Goal: Task Accomplishment & Management: Use online tool/utility

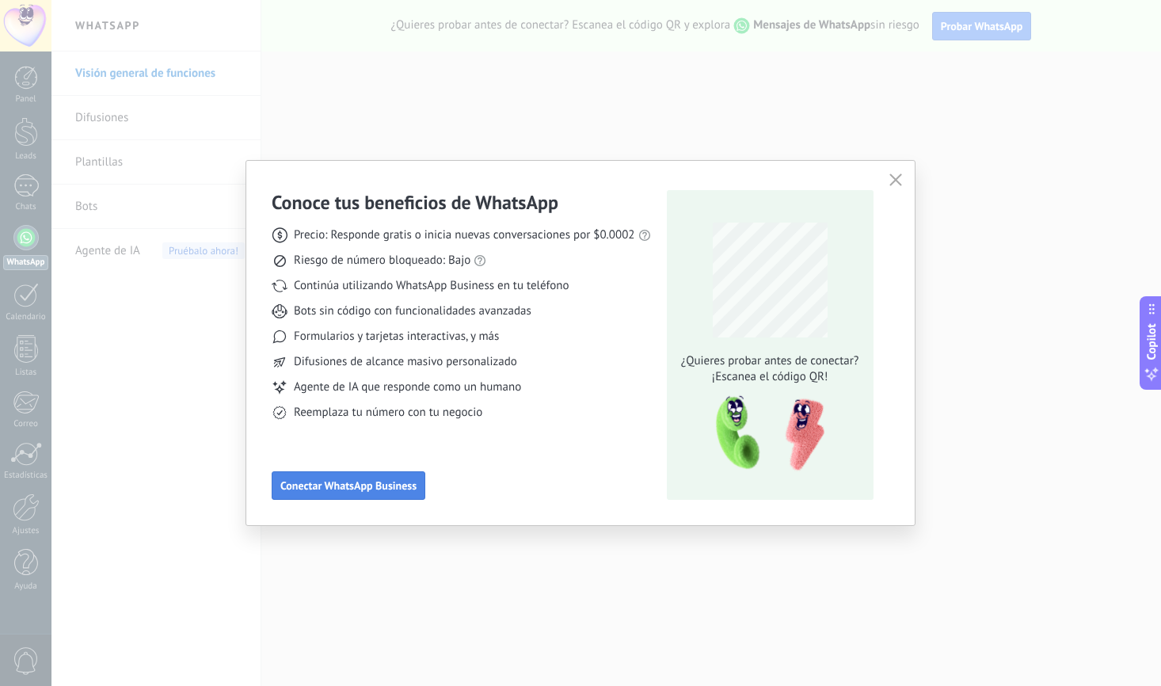
click at [369, 483] on span "Conectar WhatsApp Business" at bounding box center [348, 485] width 136 height 11
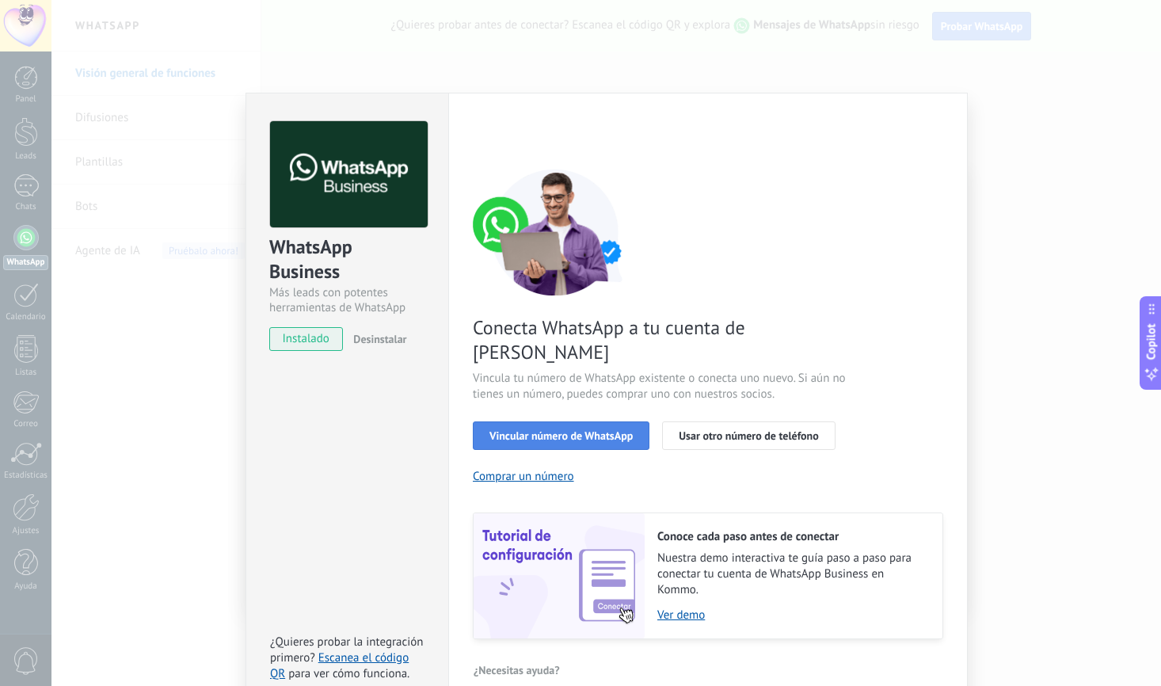
scroll to position [14, 0]
click at [574, 431] on span "Vincular número de WhatsApp" at bounding box center [561, 436] width 143 height 11
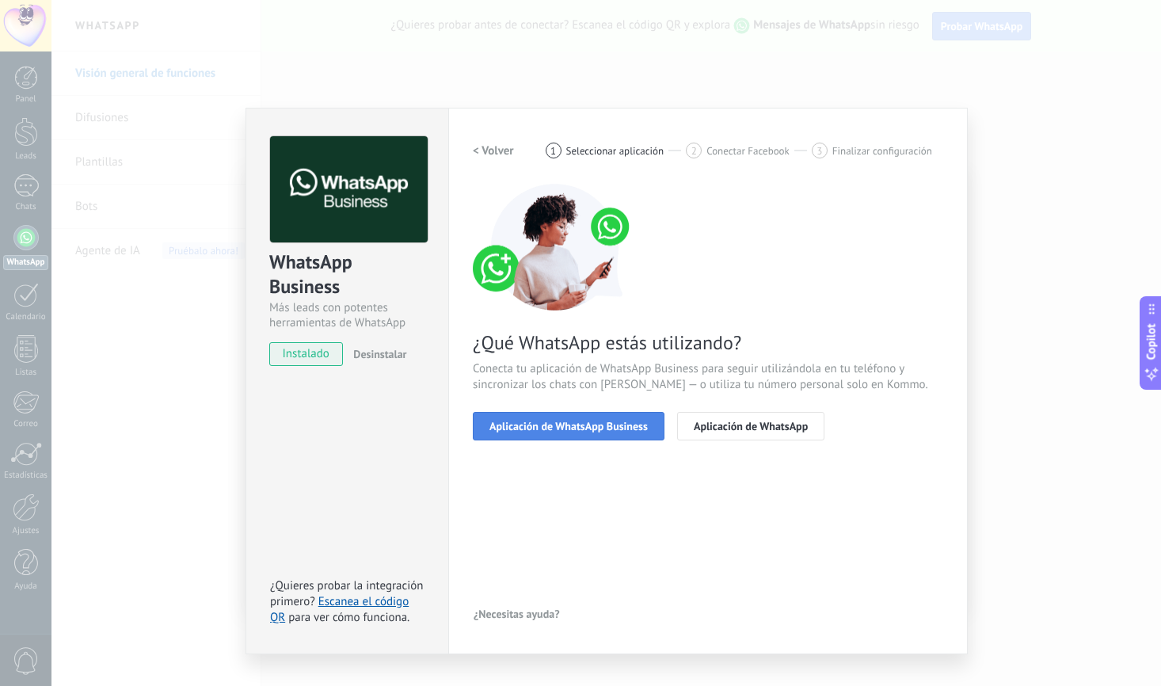
click at [588, 426] on span "Aplicación de WhatsApp Business" at bounding box center [569, 426] width 158 height 11
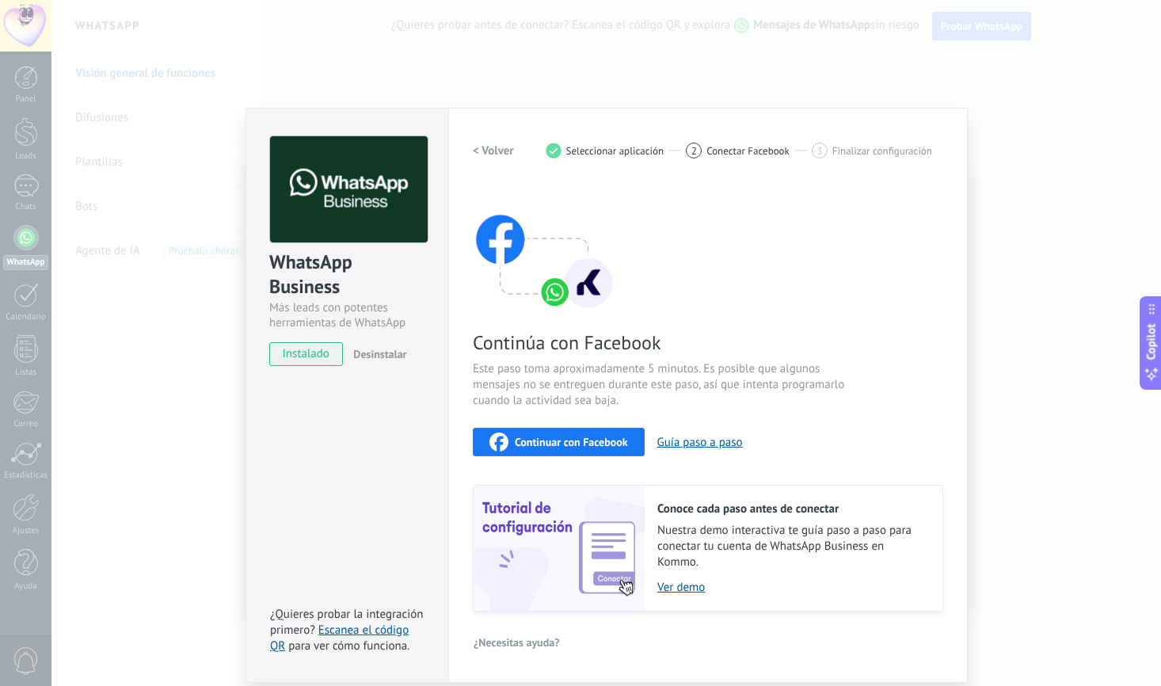
click at [585, 444] on span "Continuar con Facebook" at bounding box center [571, 442] width 113 height 11
click at [672, 582] on link "Ver demo" at bounding box center [792, 587] width 269 height 15
click at [576, 447] on span "Continuar con Facebook" at bounding box center [571, 442] width 113 height 11
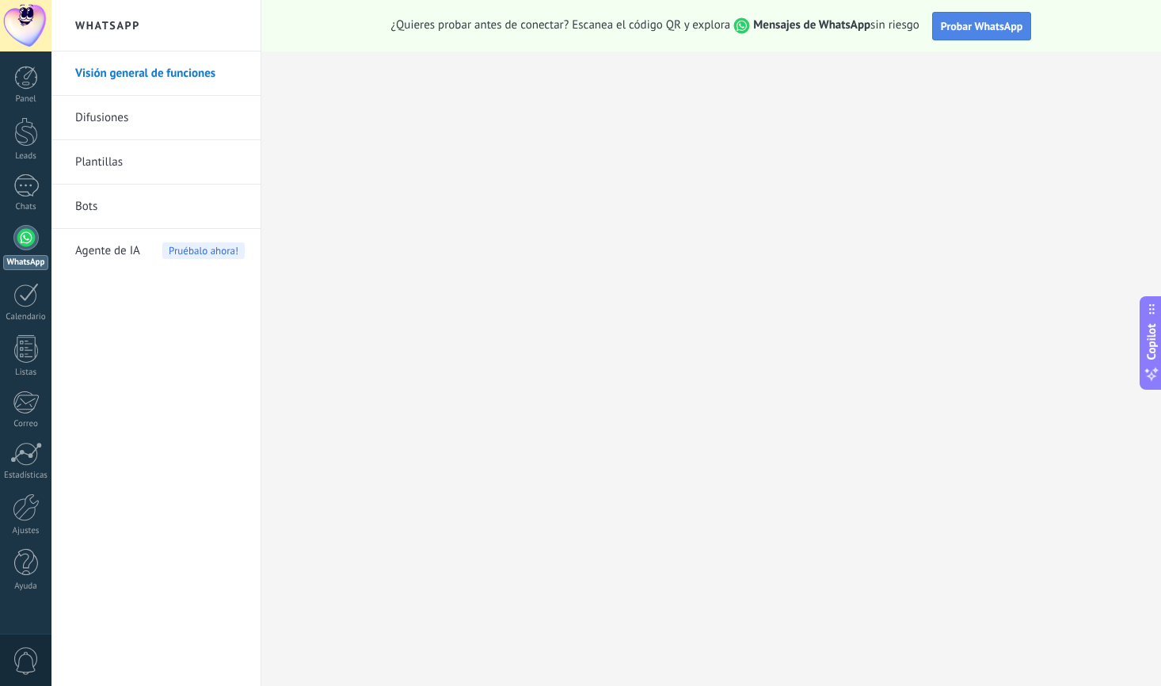
click at [1001, 27] on span "Probar WhatsApp" at bounding box center [982, 26] width 82 height 14
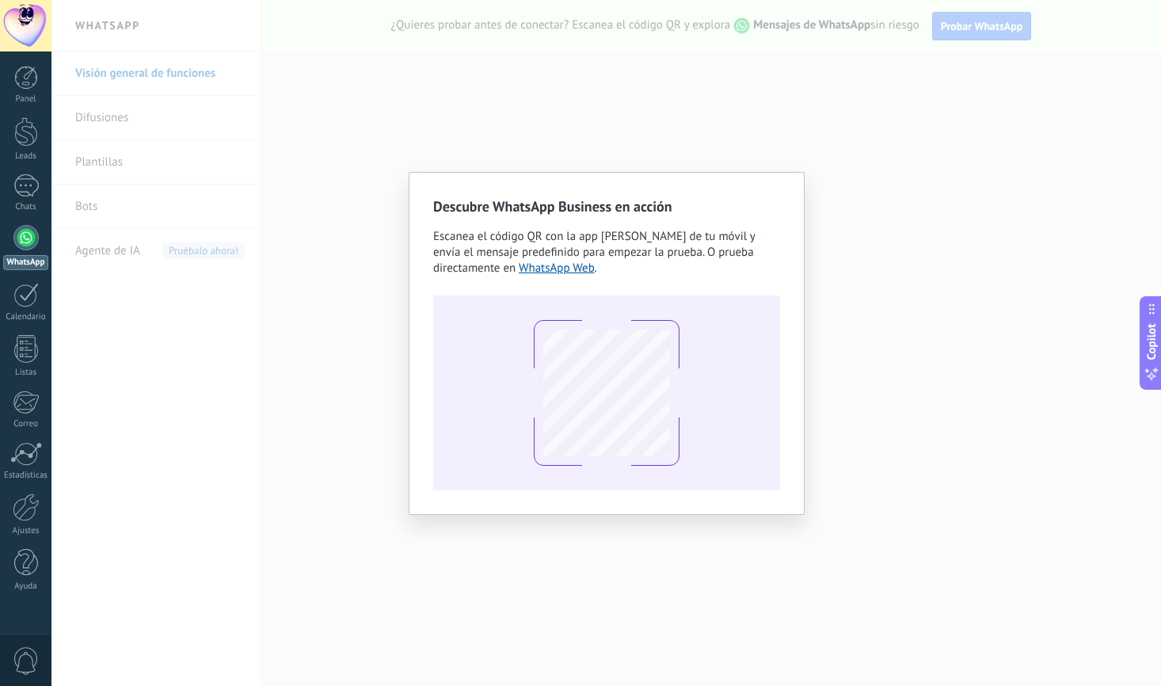
drag, startPoint x: 391, startPoint y: 75, endPoint x: 372, endPoint y: 71, distance: 18.8
click at [387, 77] on div "Descubre WhatsApp Business en acción Escanea el código QR con la app [PERSON_NA…" at bounding box center [606, 343] width 1110 height 686
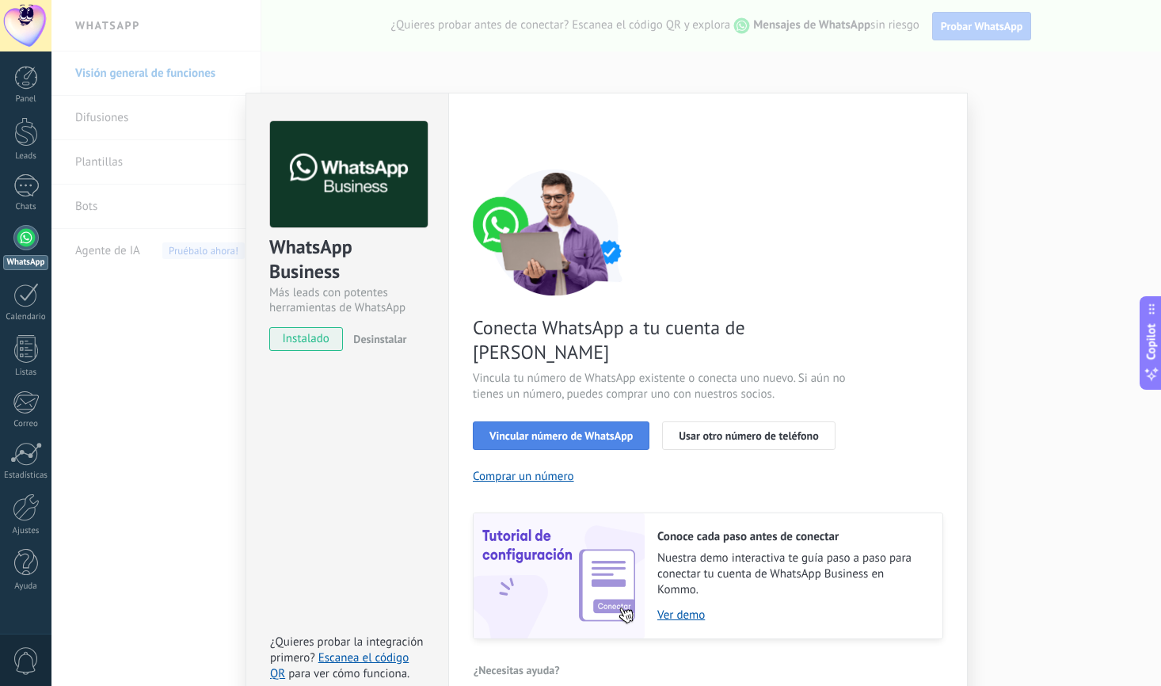
scroll to position [14, 0]
click at [576, 431] on span "Vincular número de WhatsApp" at bounding box center [561, 436] width 143 height 11
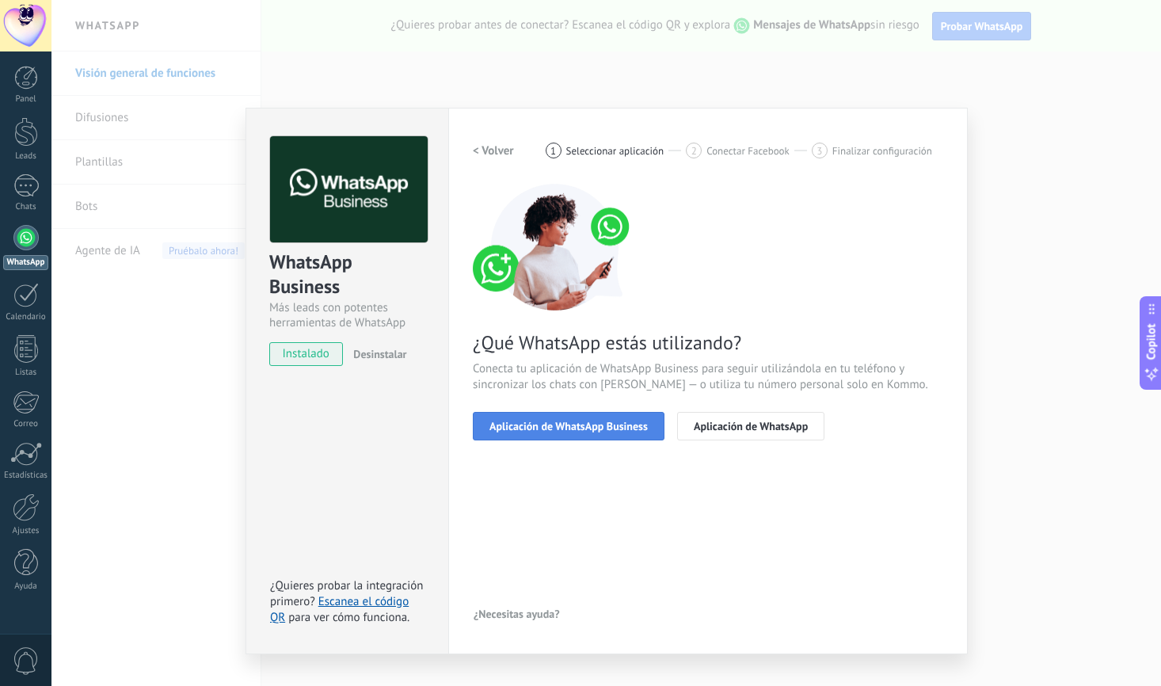
click at [596, 421] on span "Aplicación de WhatsApp Business" at bounding box center [569, 426] width 158 height 11
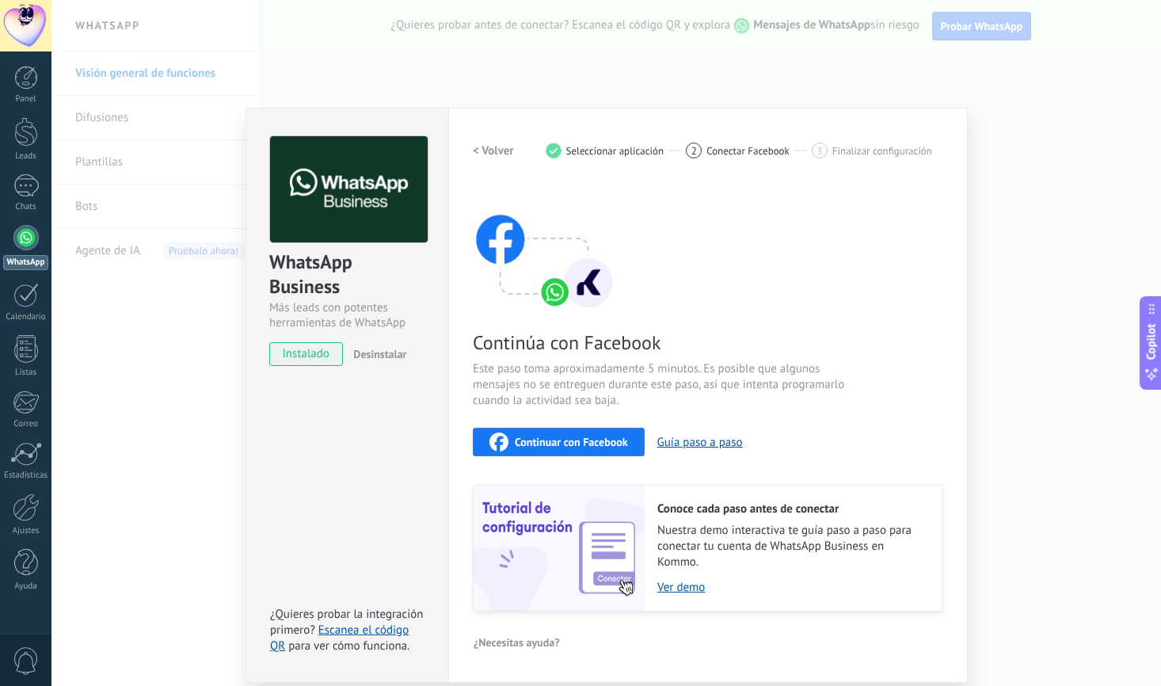
click at [568, 437] on span "Continuar con Facebook" at bounding box center [571, 442] width 113 height 11
click at [440, 59] on div "WhatsApp Business Más leads con potentes herramientas de WhatsApp instalado Des…" at bounding box center [606, 343] width 1110 height 686
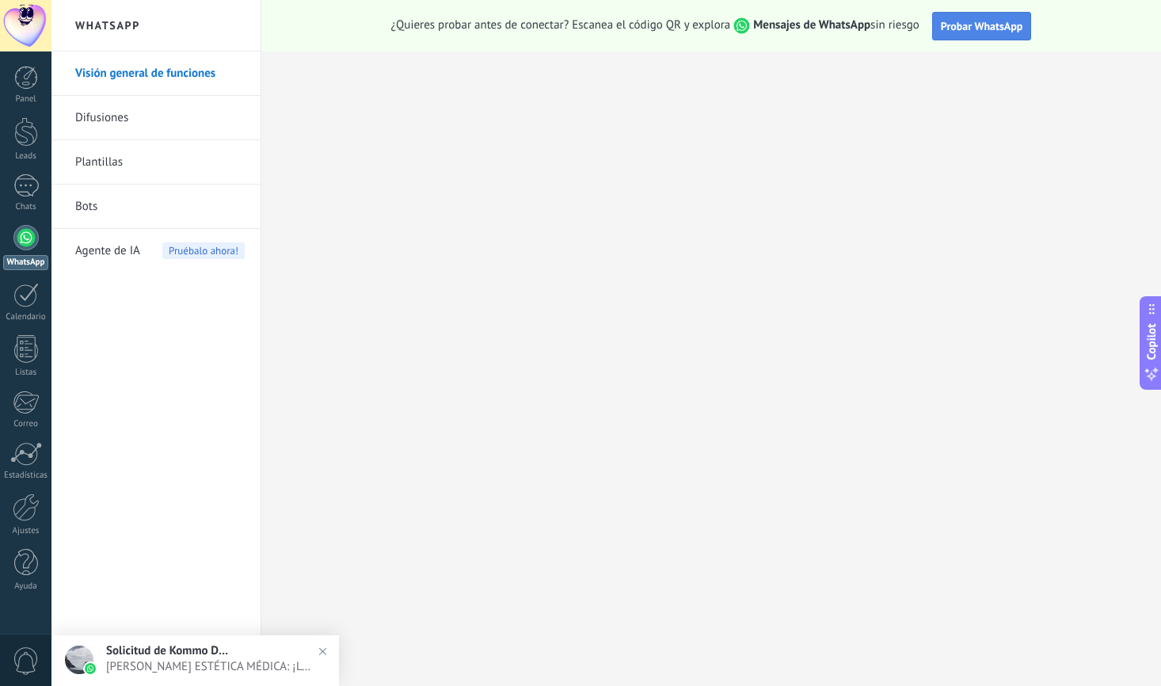
click at [999, 22] on span "Probar WhatsApp" at bounding box center [982, 26] width 82 height 14
click at [31, 244] on div at bounding box center [25, 237] width 25 height 25
click at [26, 82] on div at bounding box center [26, 78] width 24 height 24
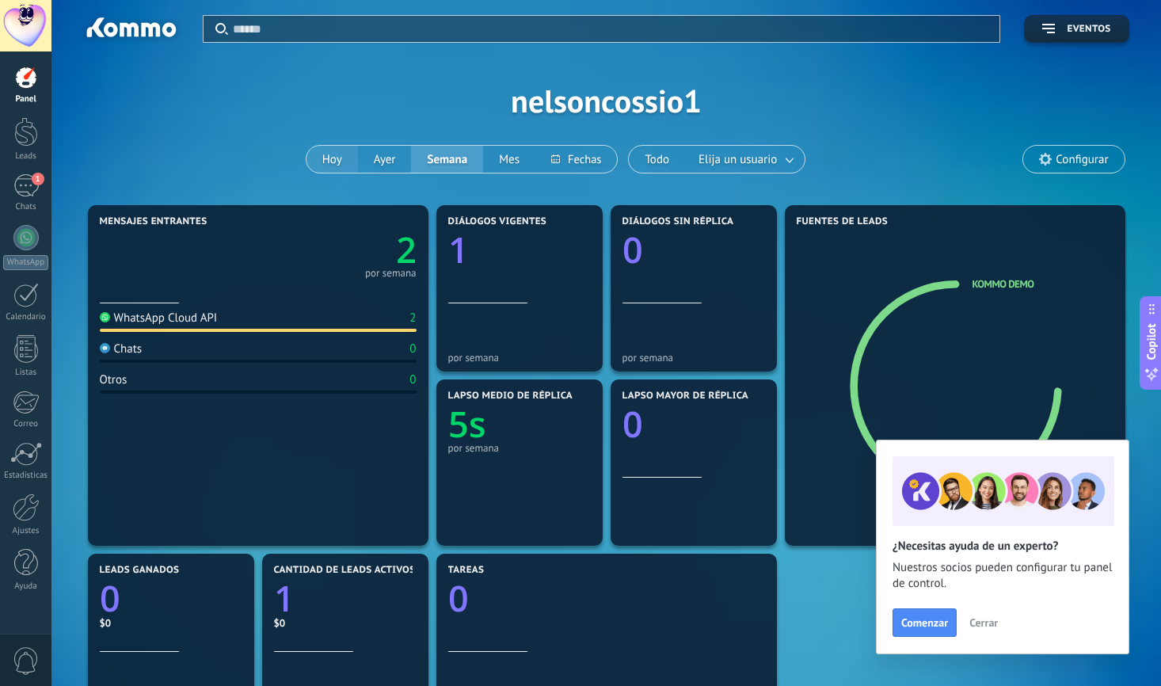
click at [337, 158] on button "Hoy" at bounding box center [332, 159] width 51 height 27
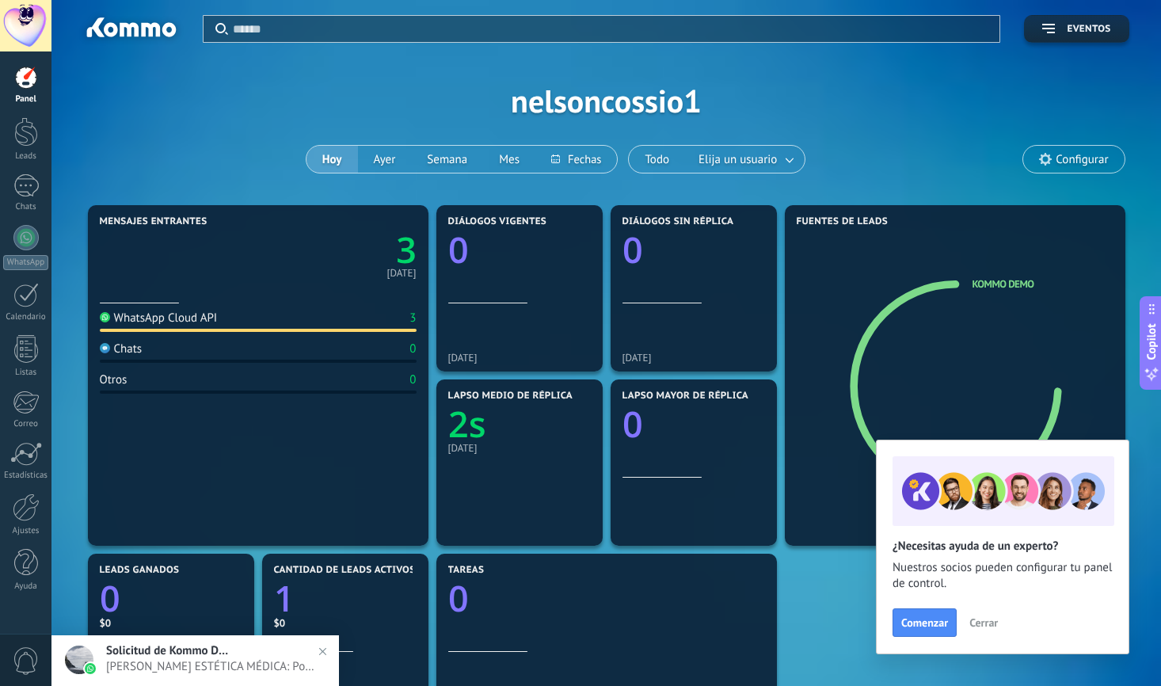
click at [212, 318] on div "WhatsApp Cloud API" at bounding box center [159, 318] width 118 height 15
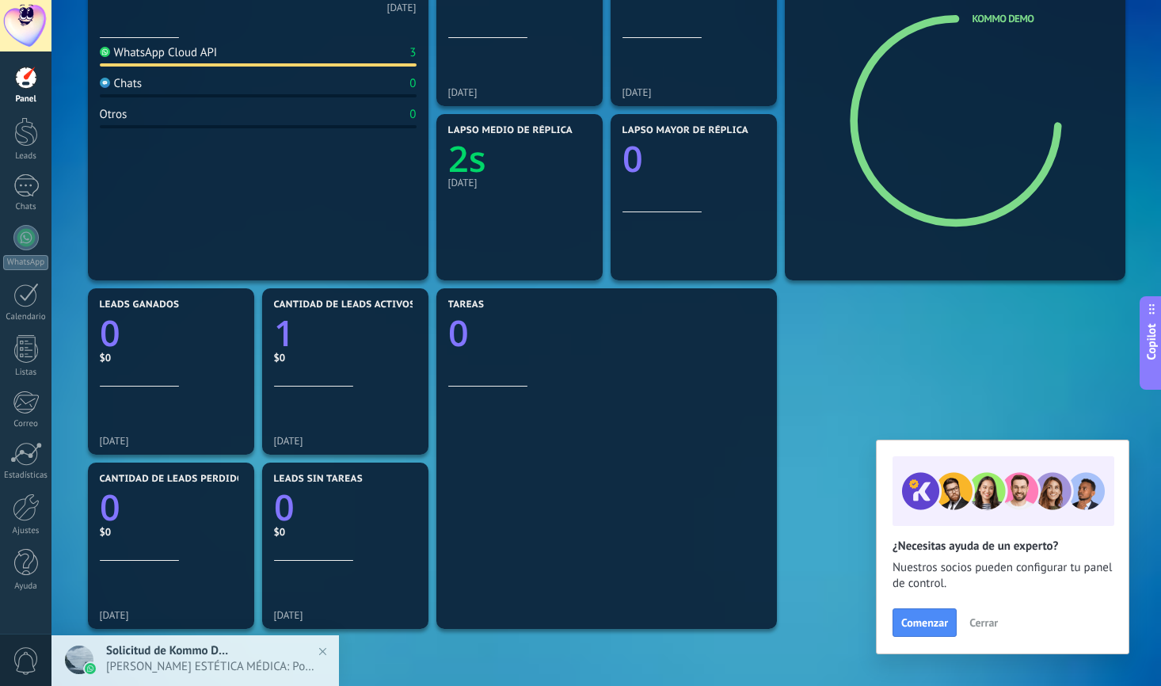
scroll to position [266, 0]
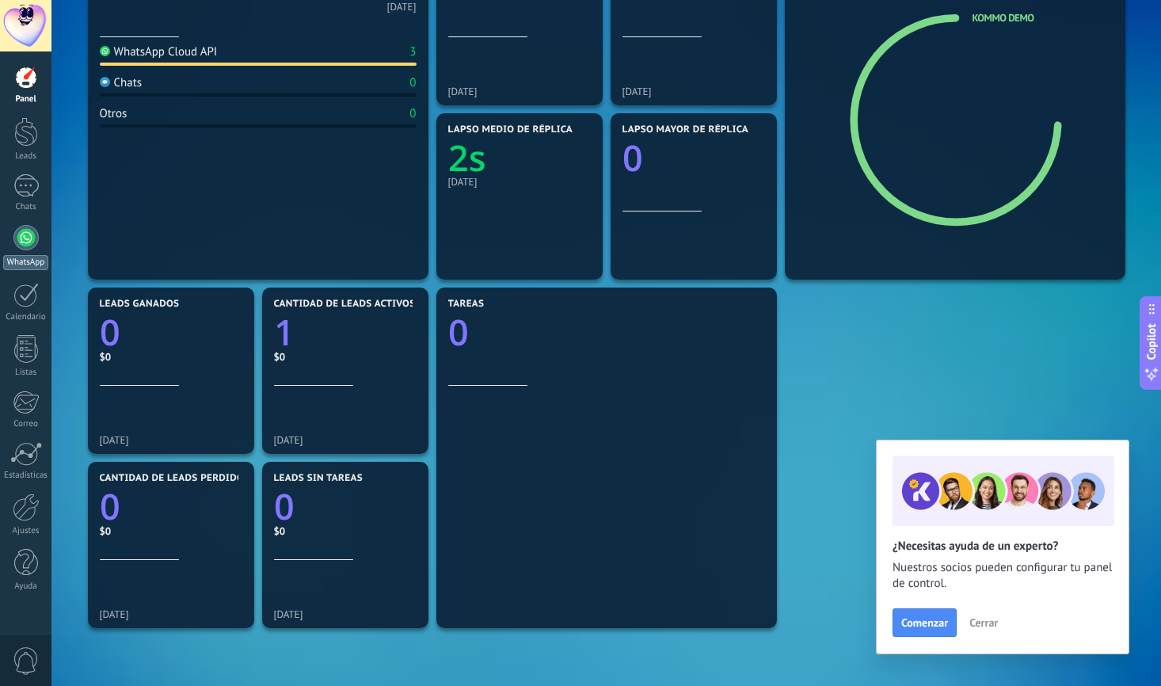
click at [18, 236] on div at bounding box center [25, 237] width 25 height 25
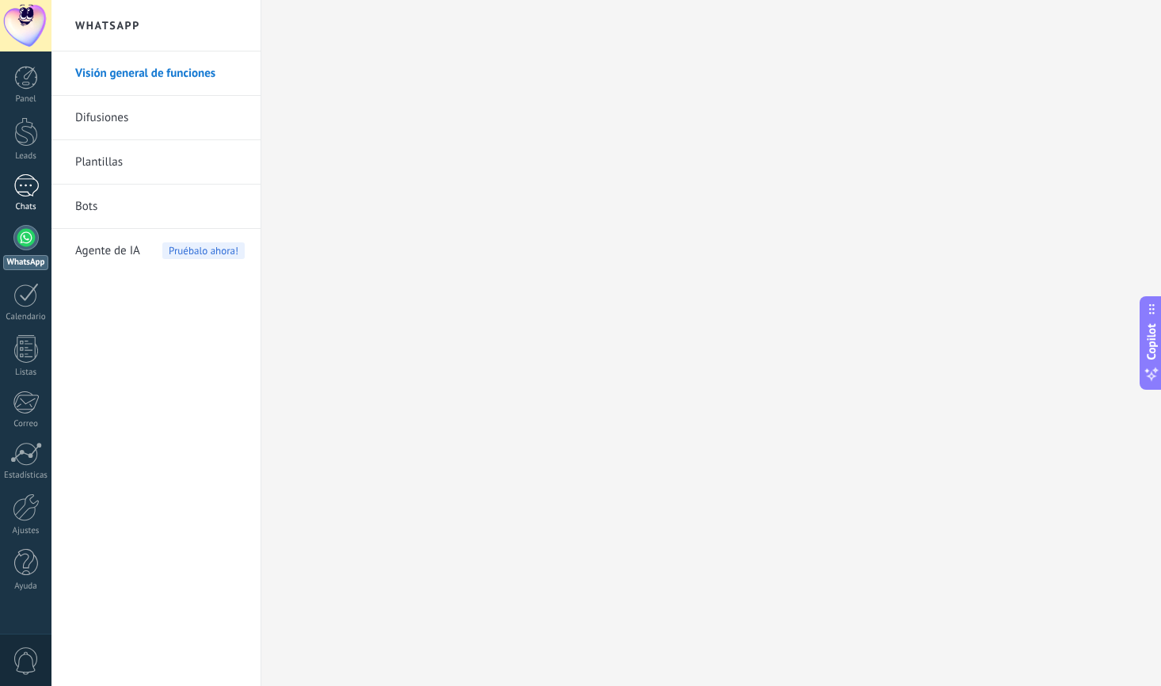
click at [22, 177] on div "1" at bounding box center [25, 185] width 25 height 23
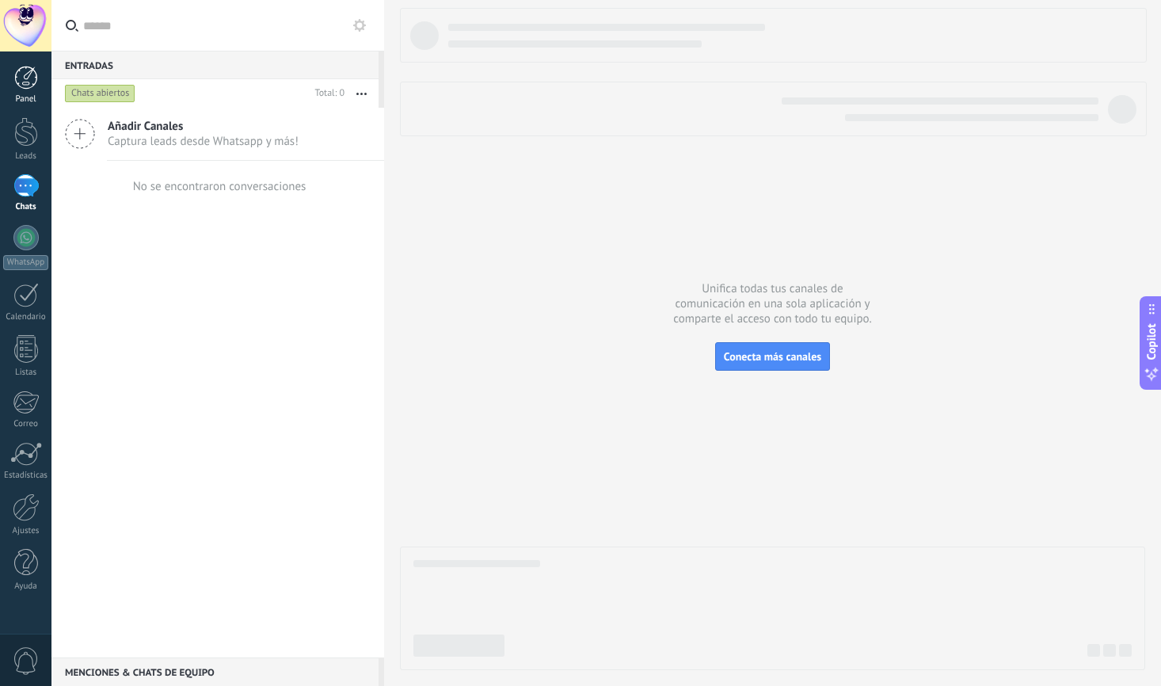
click at [26, 78] on div at bounding box center [26, 78] width 24 height 24
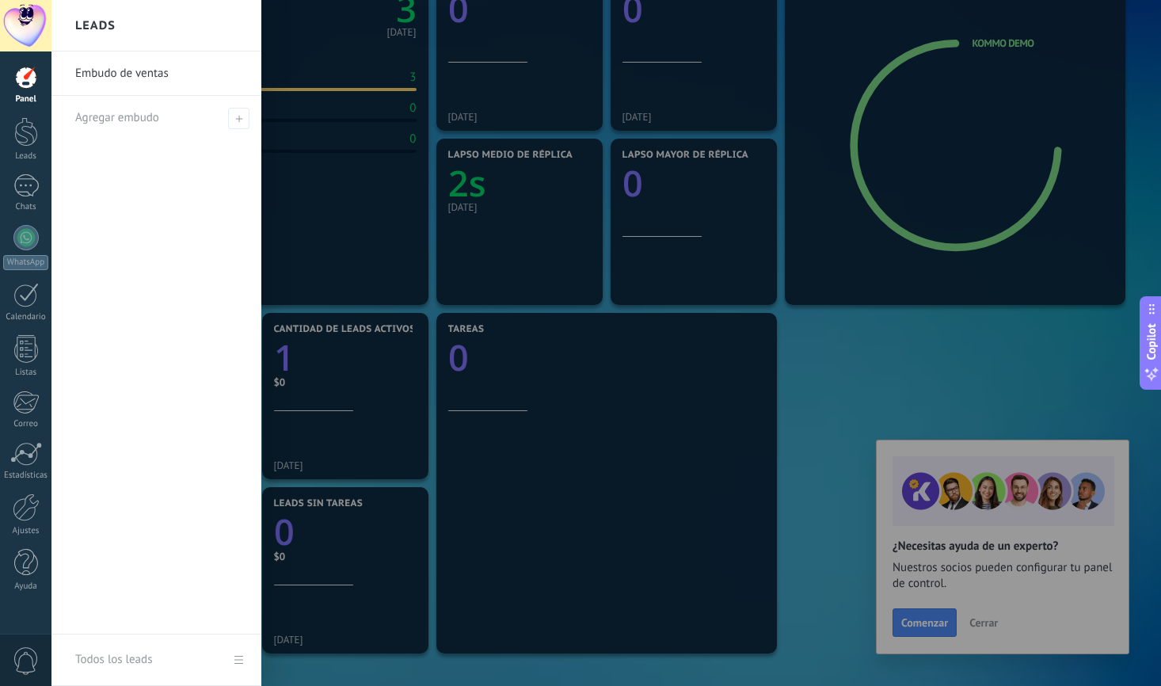
scroll to position [277, 0]
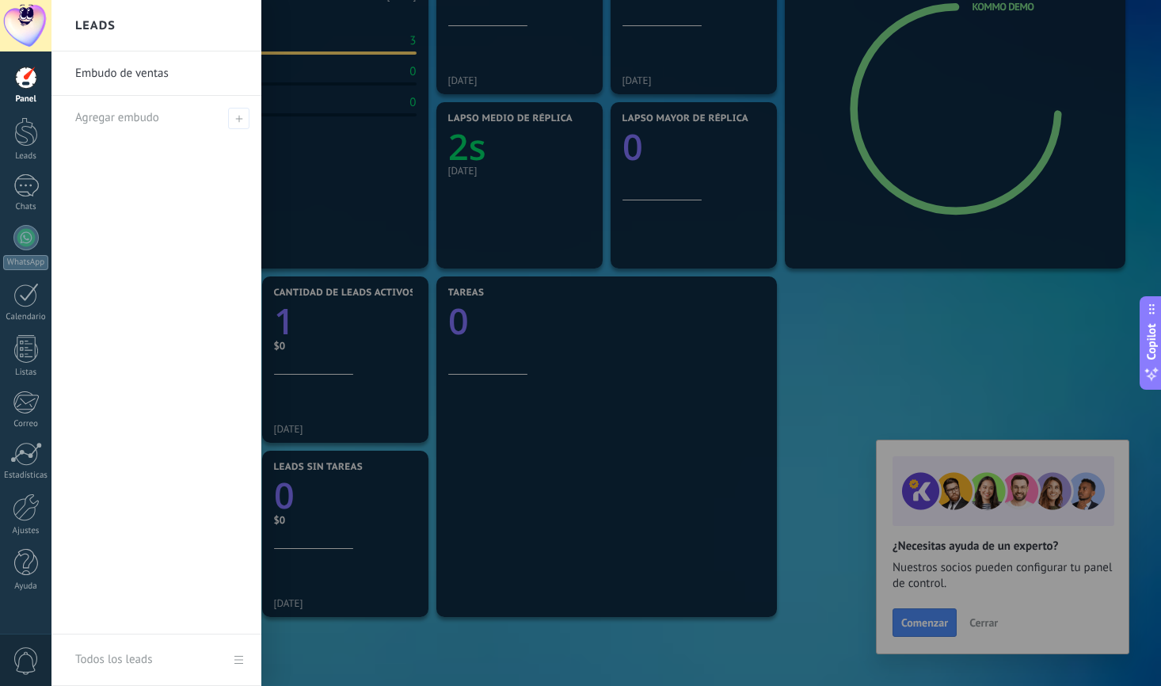
click at [678, 448] on div at bounding box center [631, 343] width 1161 height 686
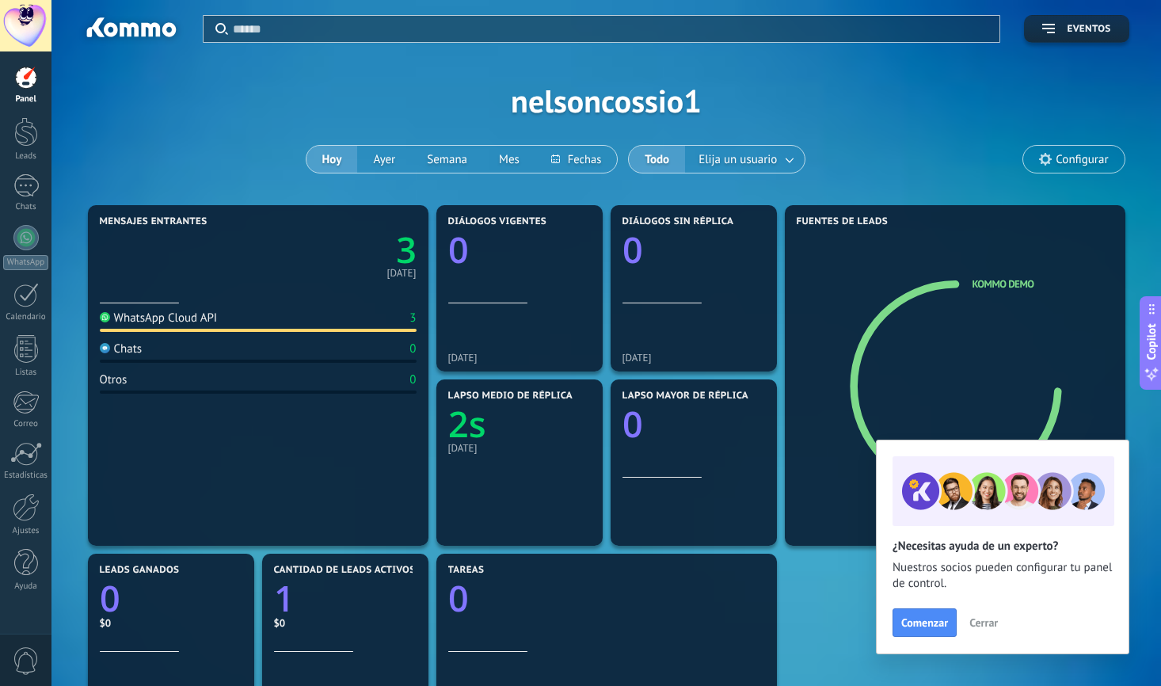
scroll to position [0, 0]
click at [759, 153] on span "Elija un usuario" at bounding box center [738, 159] width 85 height 21
click at [788, 160] on link at bounding box center [790, 160] width 29 height 26
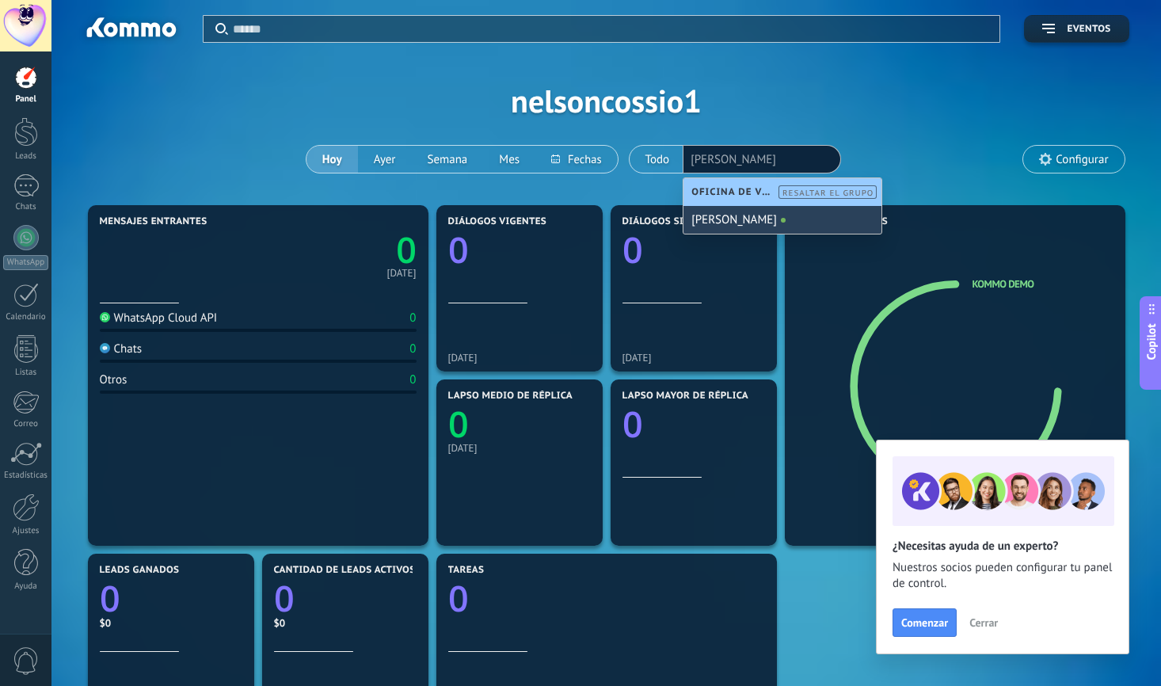
click at [763, 220] on div "[PERSON_NAME]" at bounding box center [783, 220] width 198 height 28
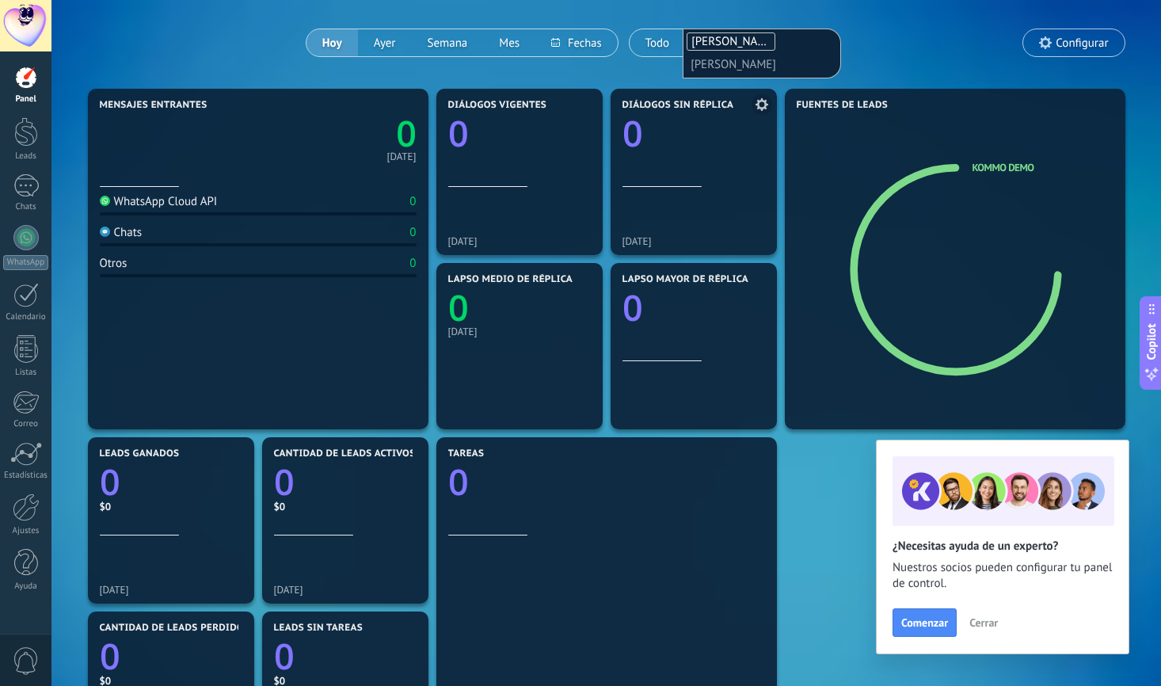
scroll to position [126, 0]
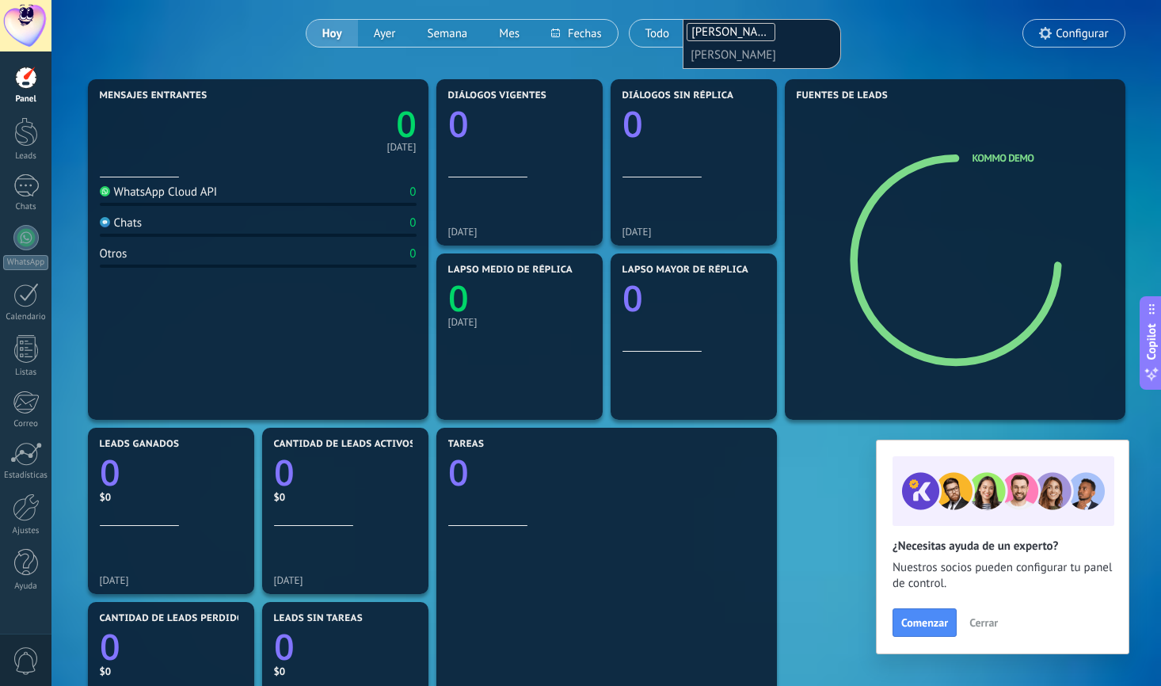
click at [299, 124] on icon "0" at bounding box center [337, 119] width 158 height 36
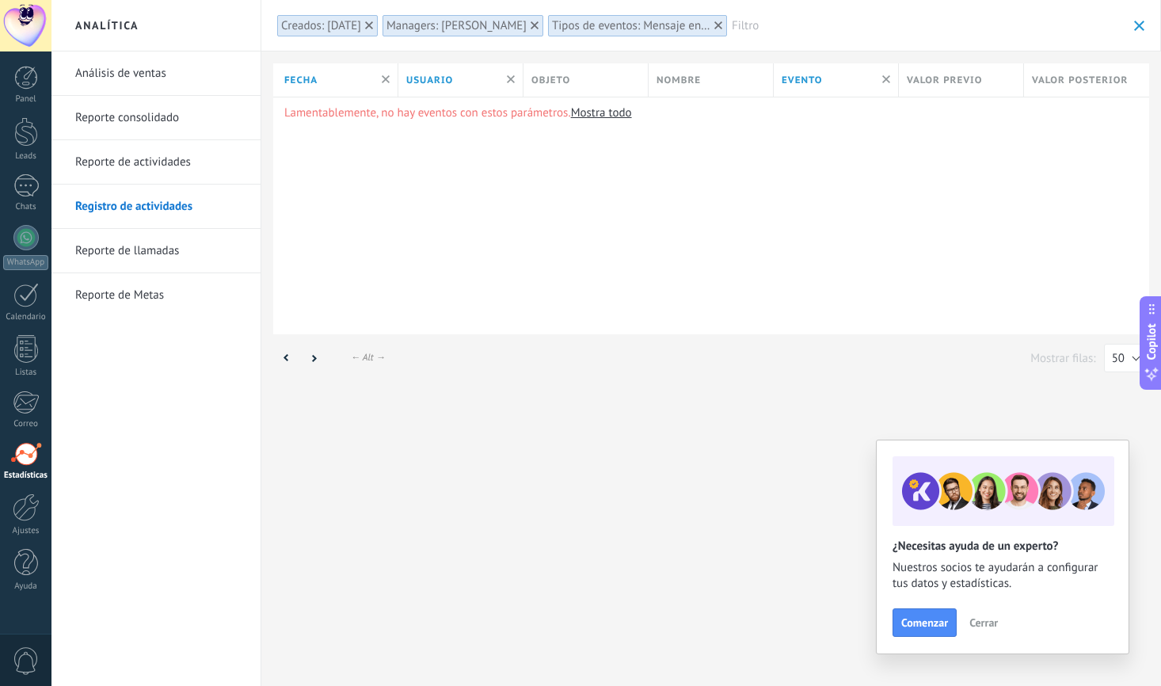
click at [715, 22] on icon at bounding box center [719, 25] width 8 height 8
click at [362, 21] on div at bounding box center [369, 25] width 14 height 14
click at [20, 36] on div at bounding box center [25, 25] width 51 height 51
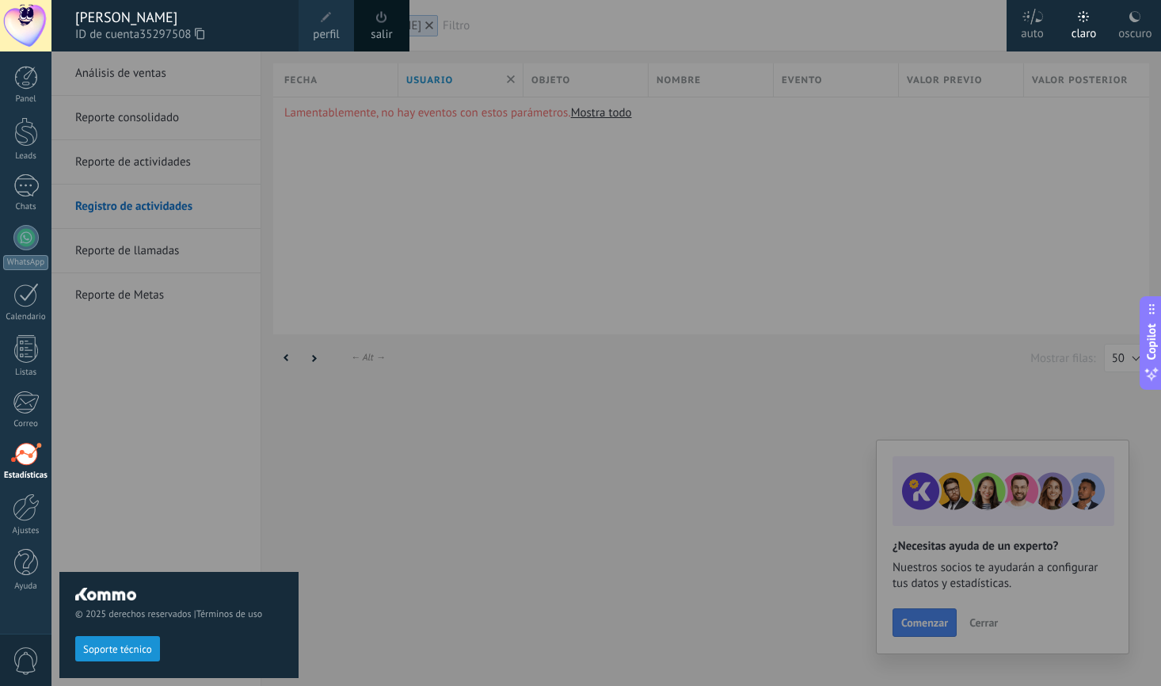
drag, startPoint x: 61, startPoint y: 108, endPoint x: 51, endPoint y: 103, distance: 10.6
click at [61, 108] on div "© 2025 derechos reservados | Términos de uso Soporte técnico" at bounding box center [178, 368] width 239 height 635
click at [32, 85] on div at bounding box center [26, 78] width 24 height 24
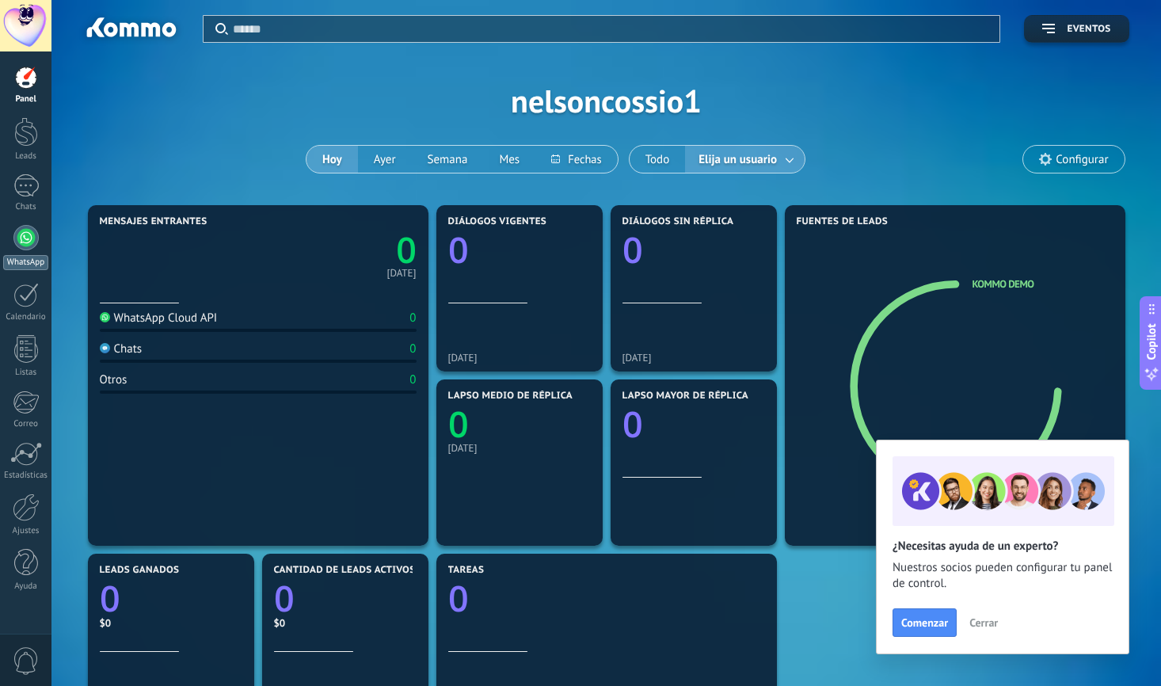
click at [23, 238] on div at bounding box center [25, 237] width 25 height 25
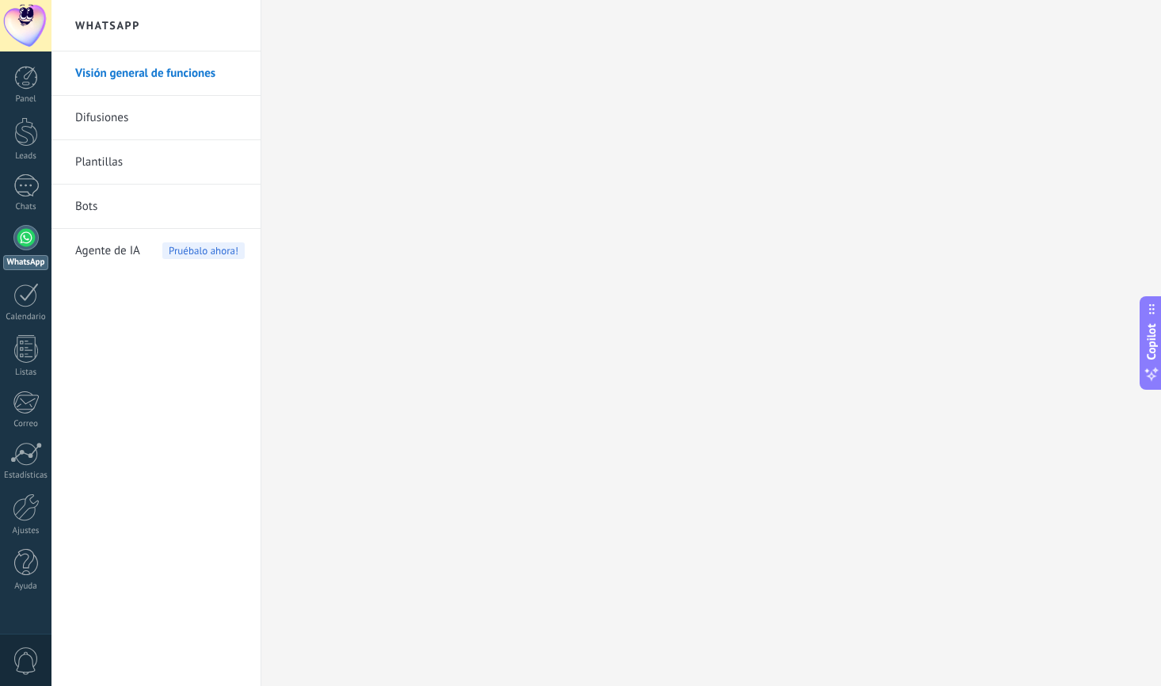
scroll to position [1, 0]
click at [32, 238] on div at bounding box center [25, 237] width 25 height 25
click at [23, 195] on div "1" at bounding box center [25, 185] width 25 height 23
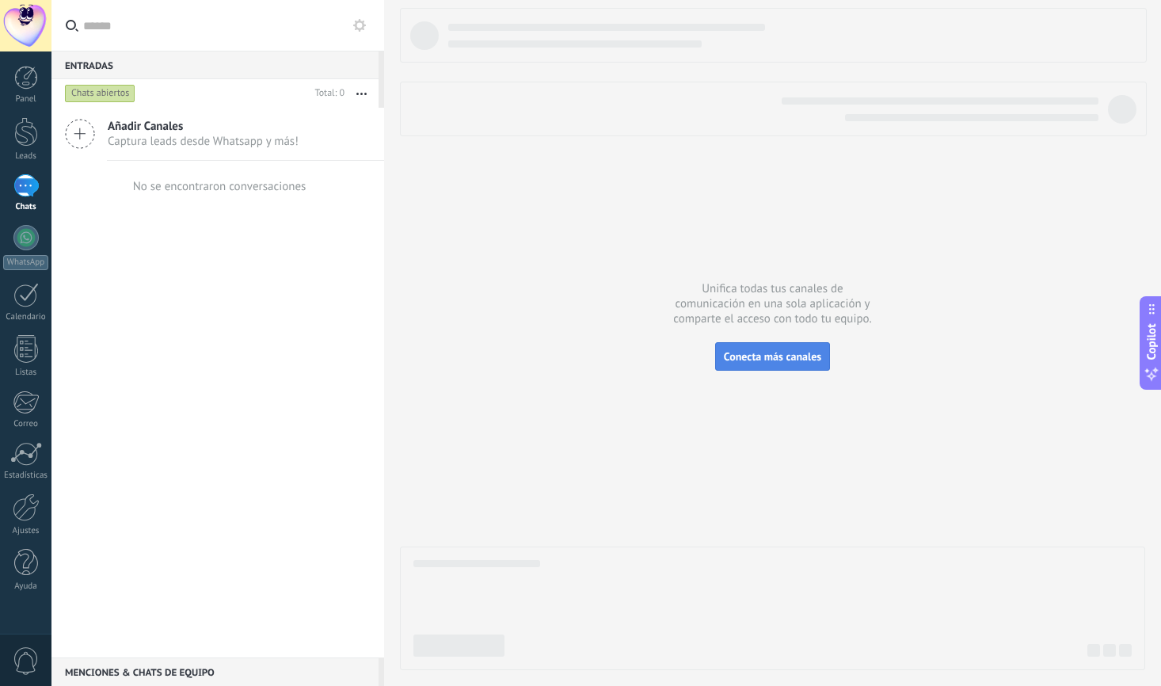
click at [798, 355] on span "Conecta más canales" at bounding box center [772, 356] width 97 height 14
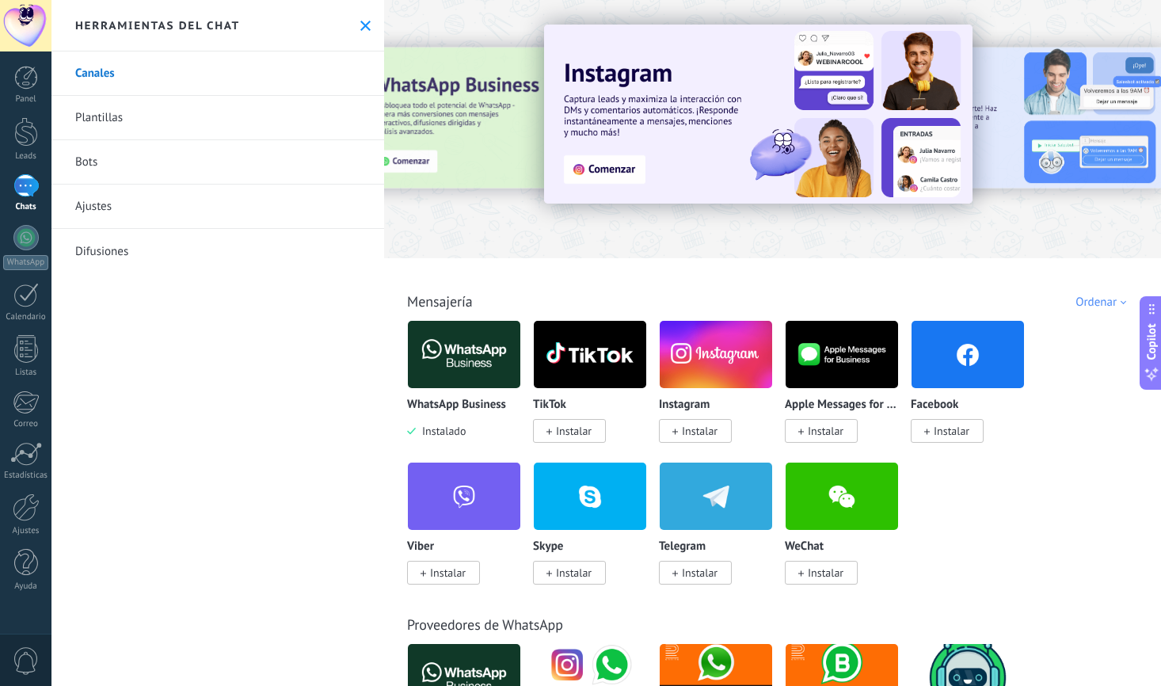
click at [463, 349] on img at bounding box center [464, 354] width 112 height 77
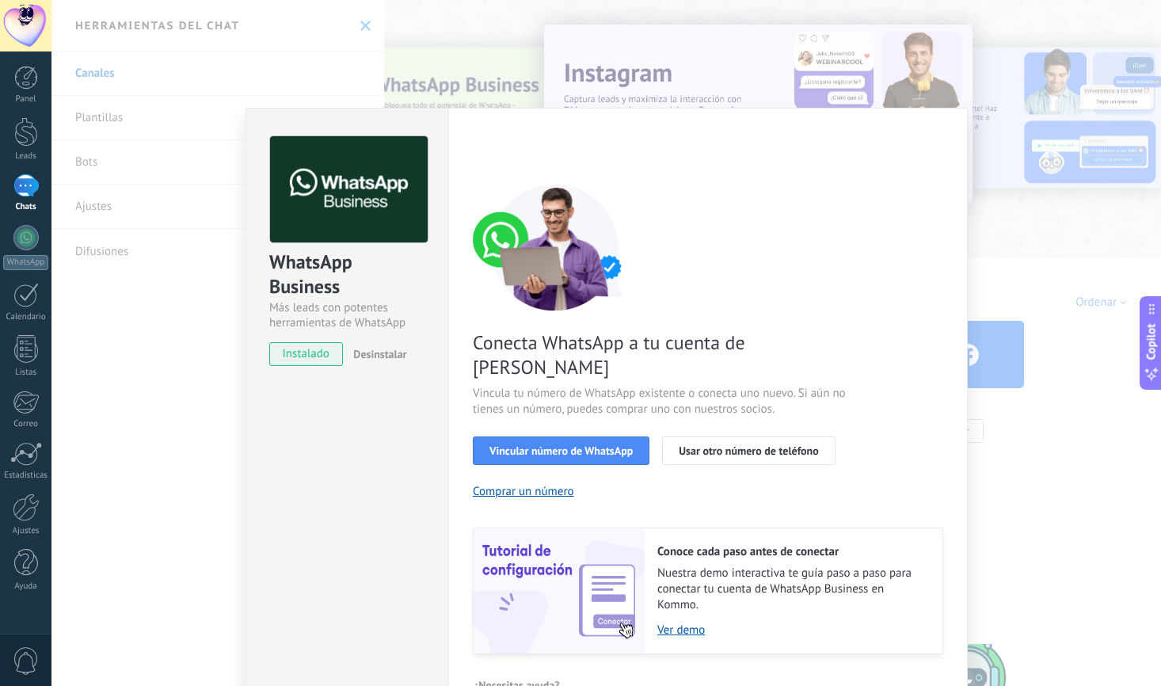
scroll to position [1, 0]
click at [593, 444] on span "Vincular número de WhatsApp" at bounding box center [561, 449] width 143 height 11
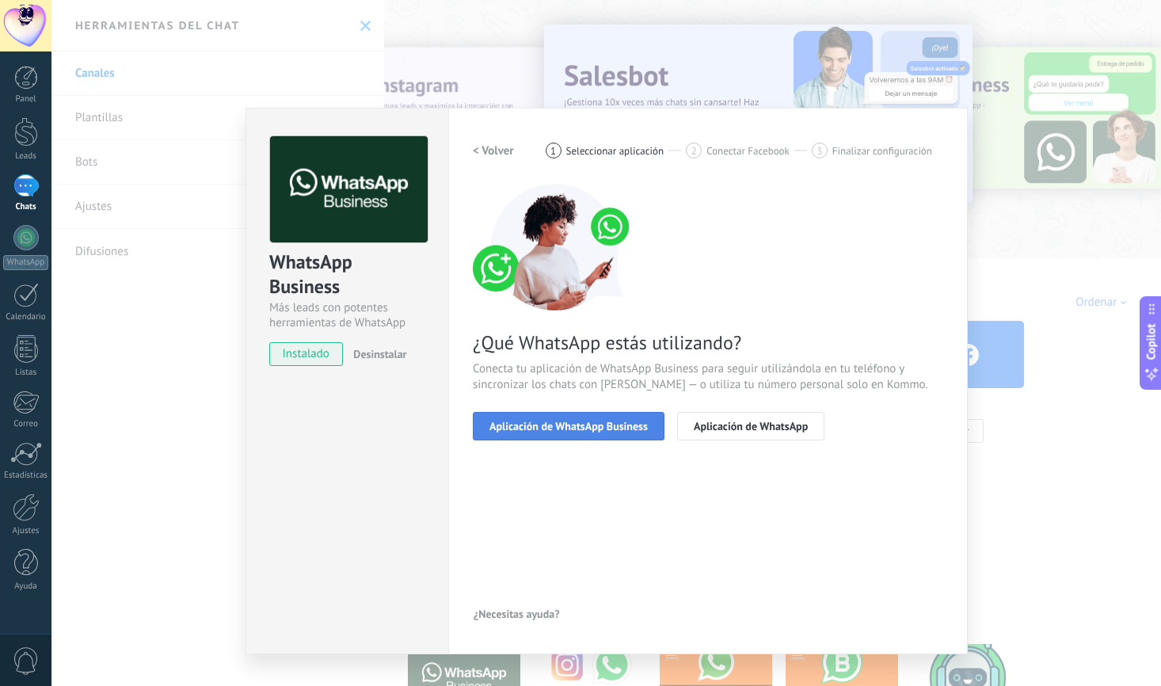
click at [601, 428] on span "Aplicación de WhatsApp Business" at bounding box center [569, 426] width 158 height 11
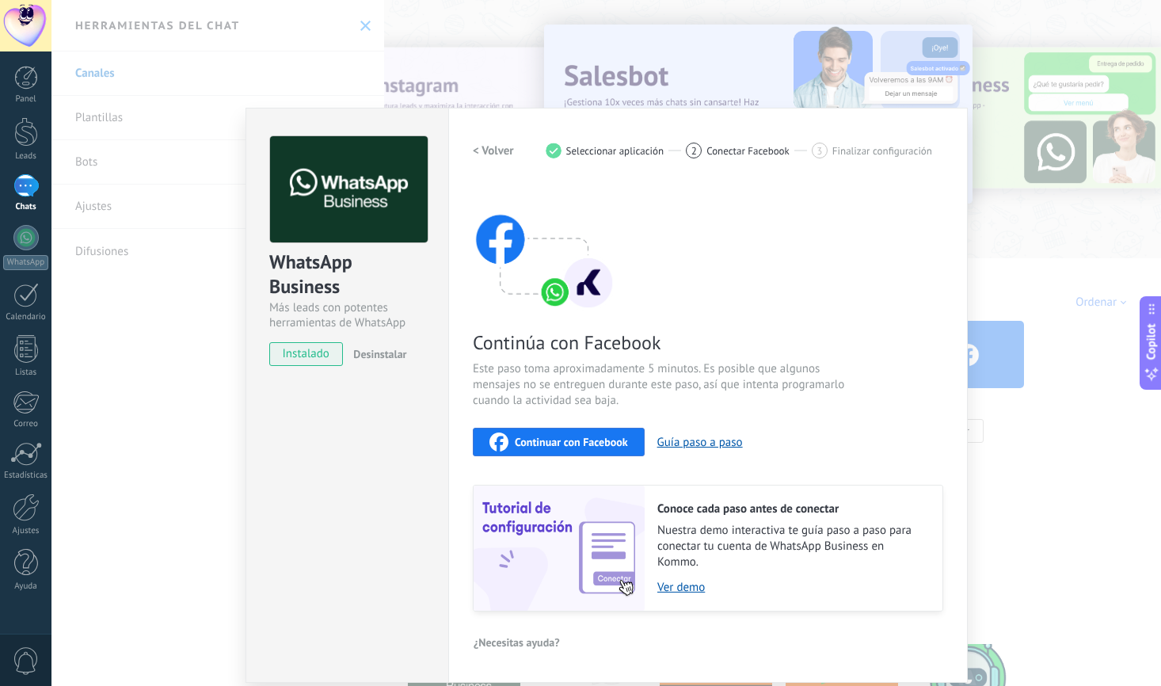
click at [581, 433] on div "Continuar con Facebook" at bounding box center [559, 442] width 139 height 19
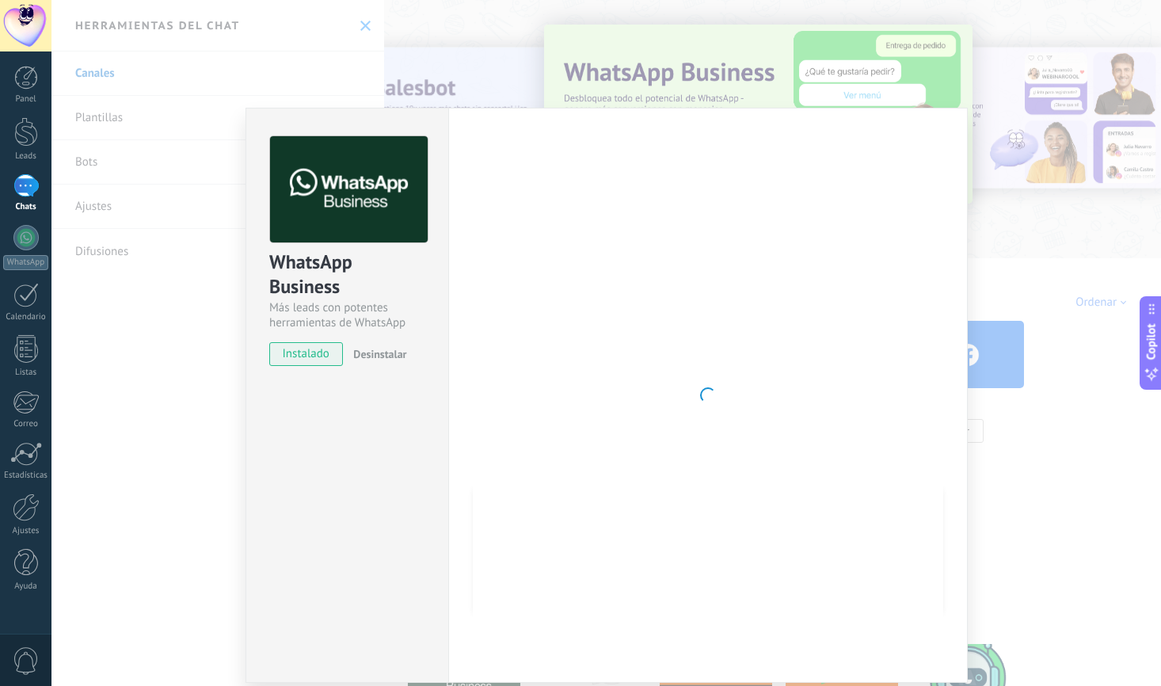
click at [360, 366] on div "WhatsApp Business Más leads con potentes herramientas de WhatsApp instalado Des…" at bounding box center [347, 244] width 202 height 270
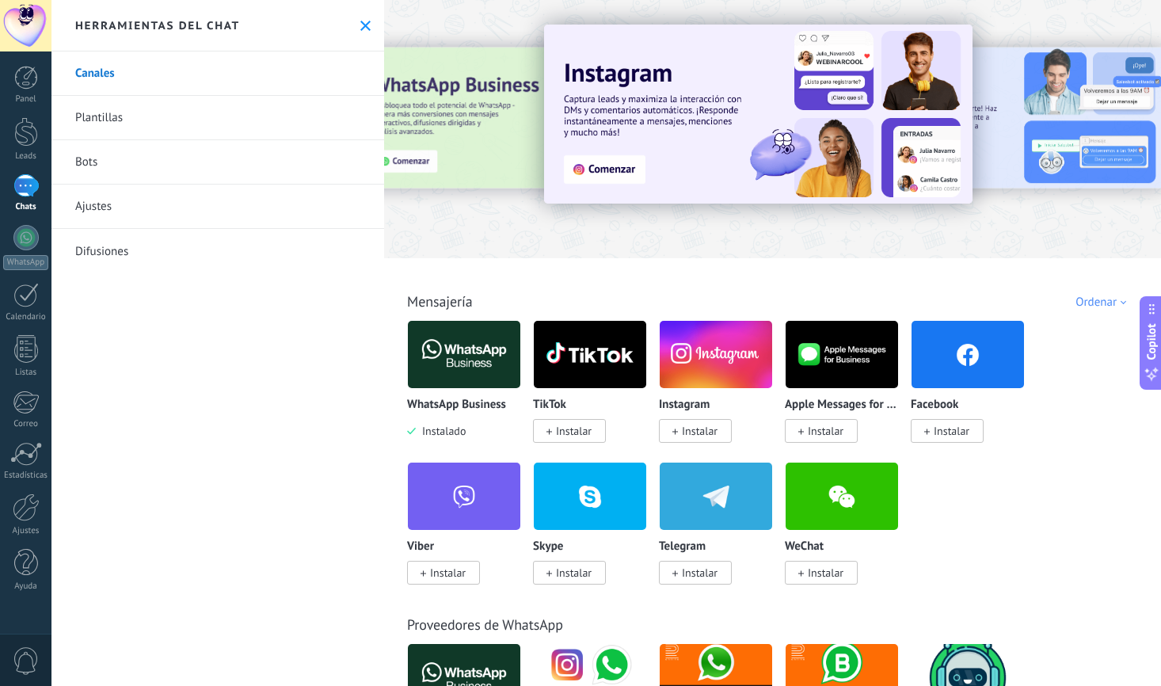
click at [348, 21] on div "Herramientas del chat" at bounding box center [217, 25] width 333 height 51
click at [364, 26] on icon at bounding box center [365, 26] width 10 height 10
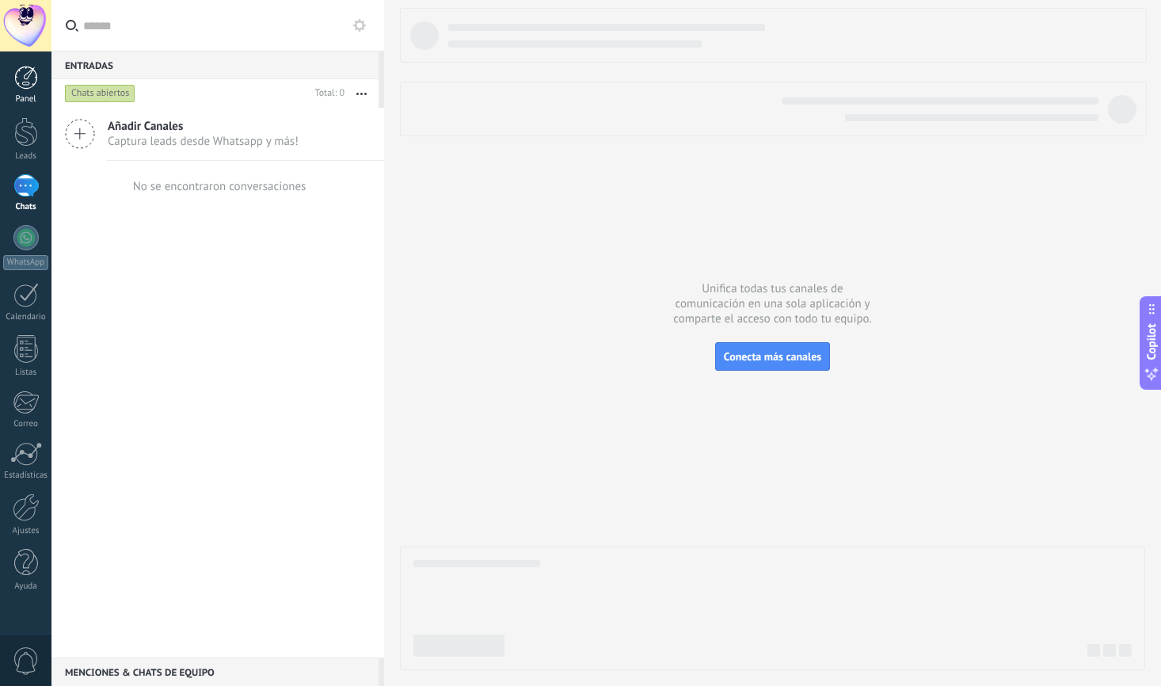
click at [29, 81] on div at bounding box center [26, 78] width 24 height 24
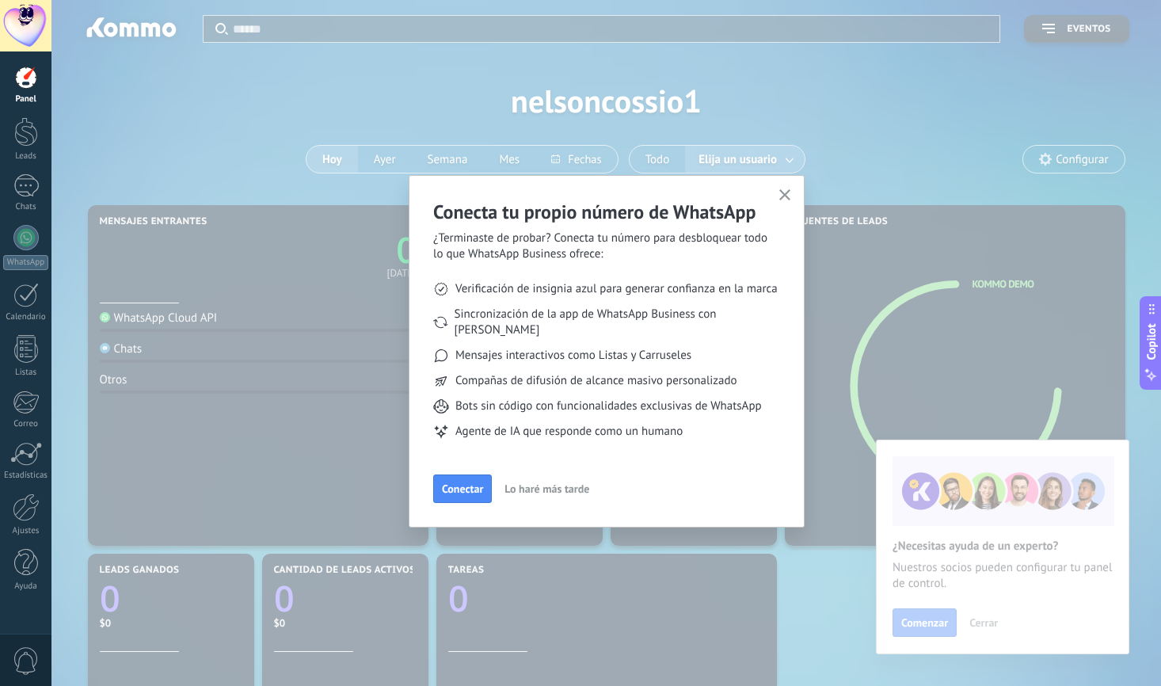
click at [467, 483] on span "Conectar" at bounding box center [462, 488] width 41 height 11
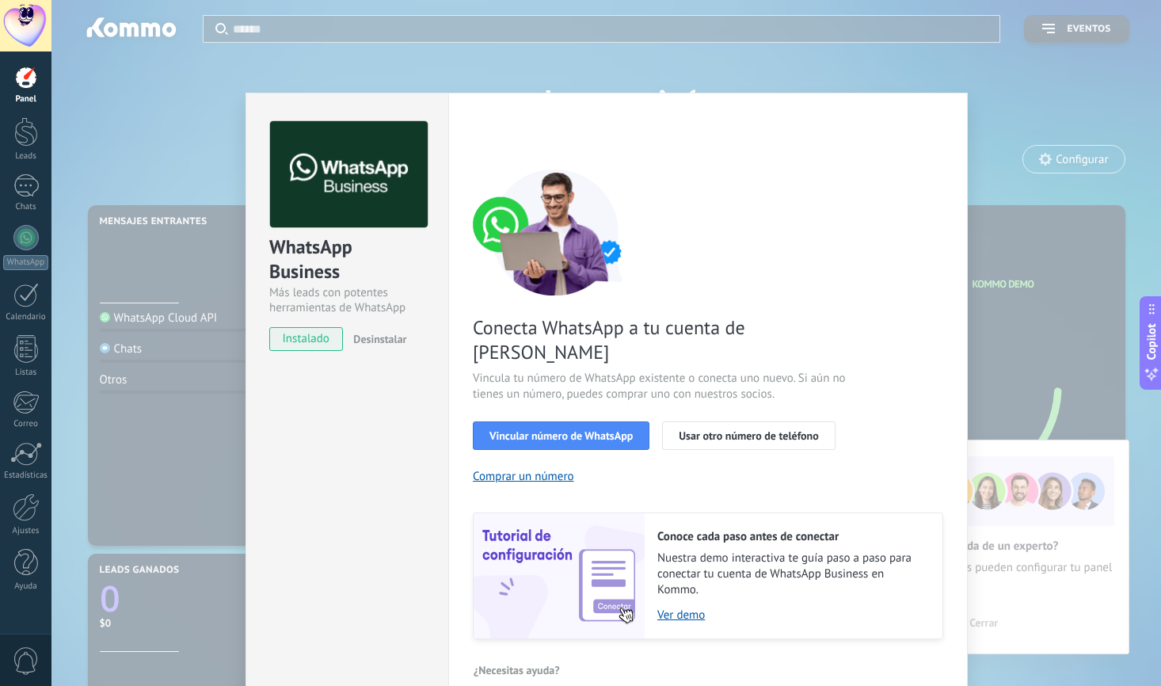
scroll to position [14, 0]
click at [587, 431] on span "Vincular número de WhatsApp" at bounding box center [561, 436] width 143 height 11
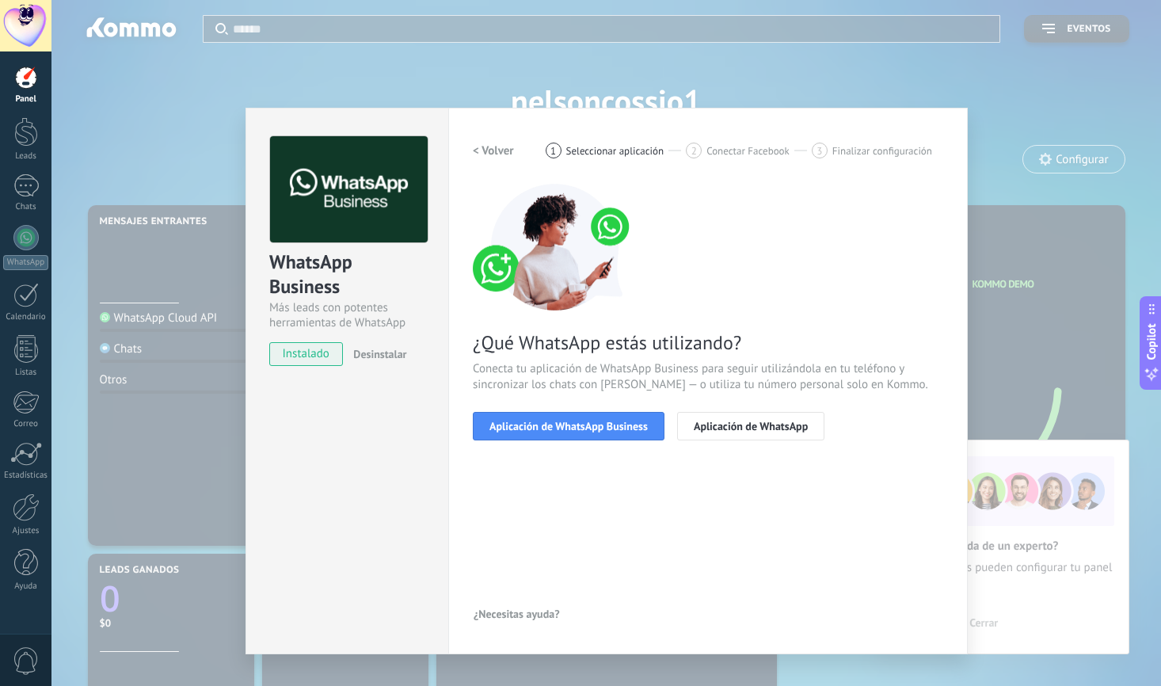
scroll to position [0, 0]
click at [624, 431] on span "Aplicación de WhatsApp Business" at bounding box center [569, 426] width 158 height 11
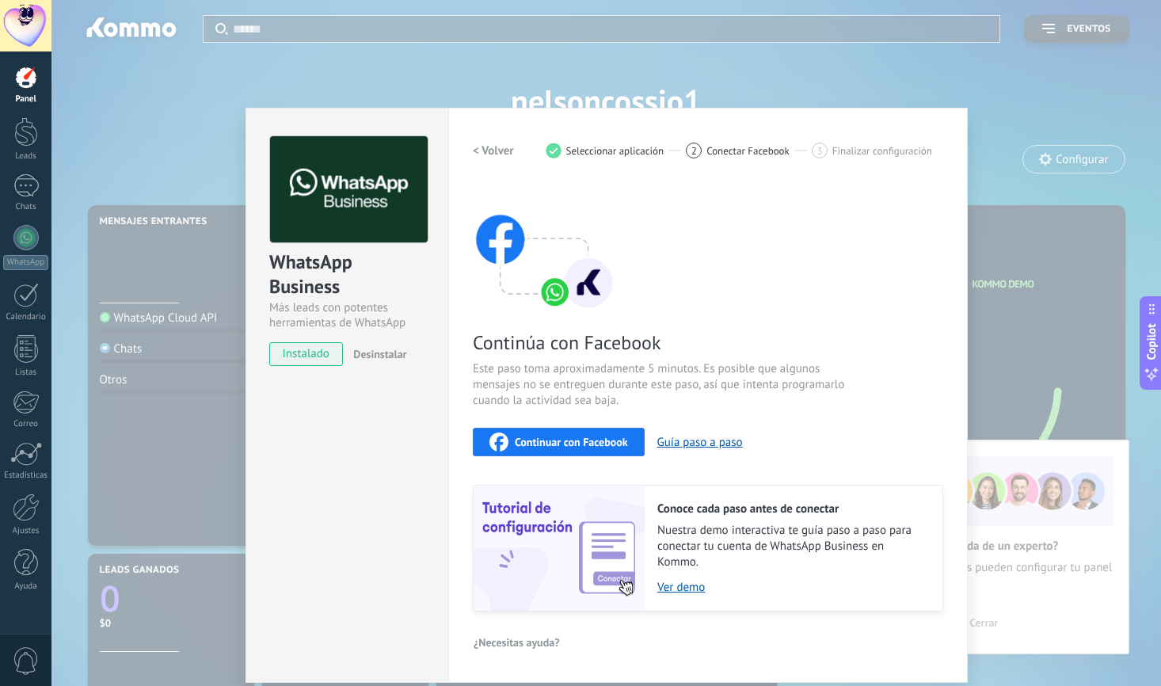
click at [559, 440] on span "Continuar con Facebook" at bounding box center [571, 442] width 113 height 11
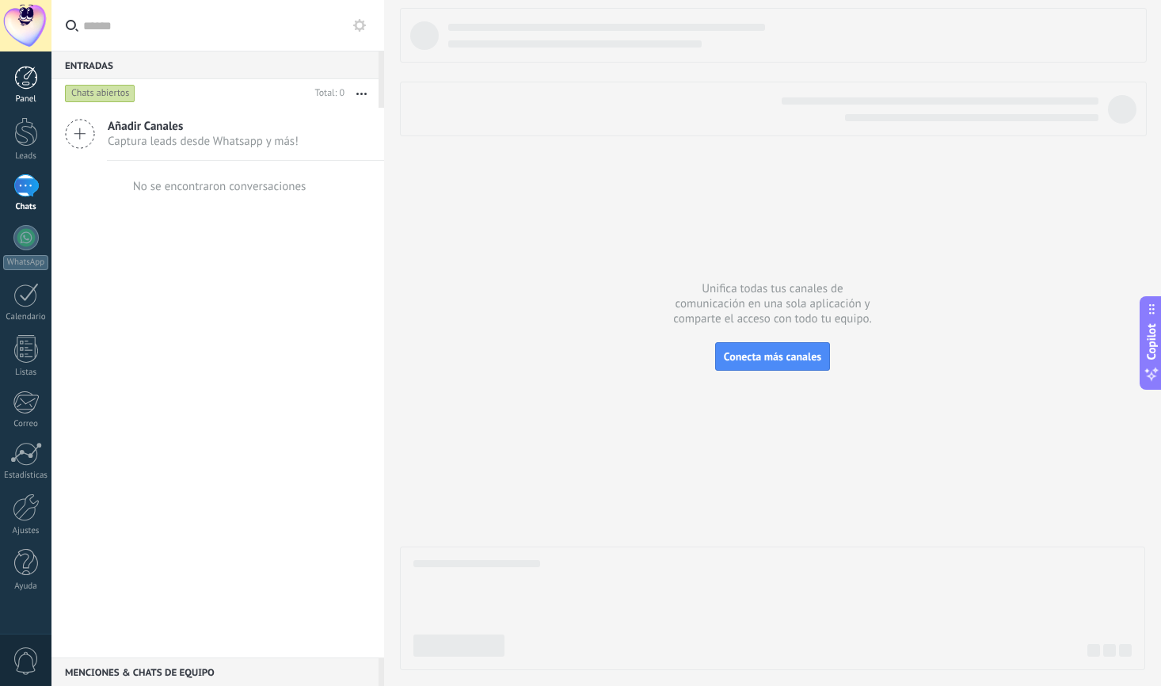
click at [29, 81] on div at bounding box center [26, 78] width 24 height 24
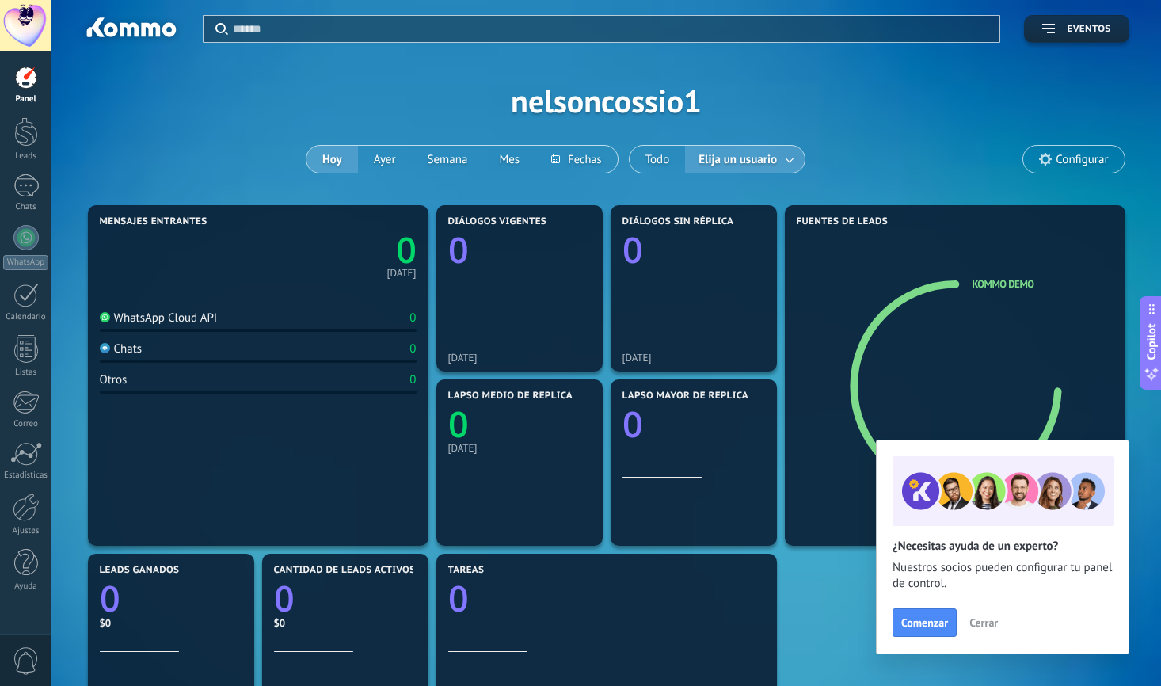
drag, startPoint x: 565, startPoint y: 106, endPoint x: 551, endPoint y: 109, distance: 13.7
click at [565, 108] on div "Aplicar Eventos nelsoncossio1 [DATE] [DATE] Semana Mes Todo Elija un usuario Co…" at bounding box center [606, 100] width 1062 height 201
click at [1076, 32] on span "Eventos" at bounding box center [1089, 29] width 44 height 11
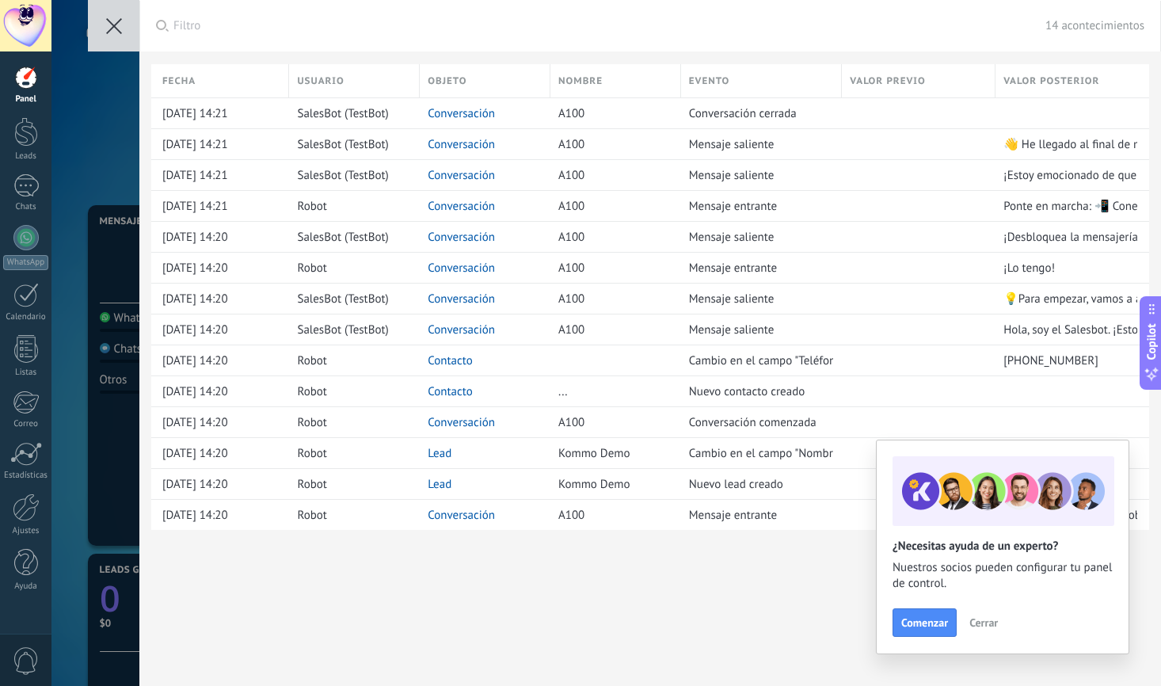
click at [106, 25] on icon at bounding box center [114, 26] width 16 height 16
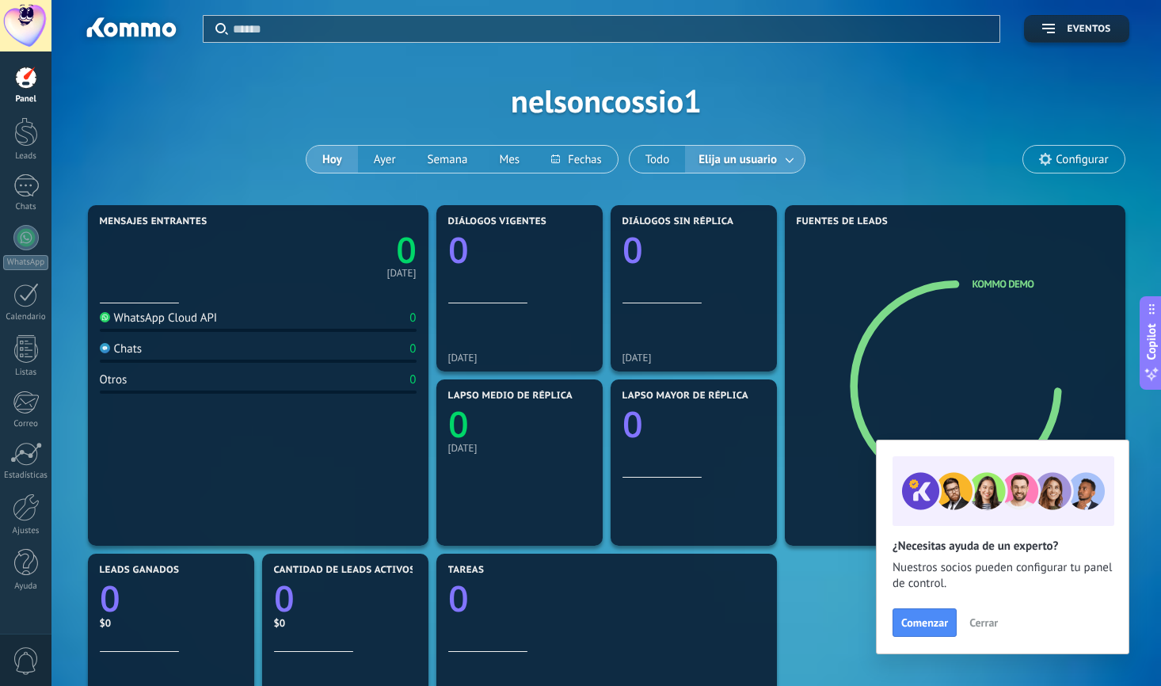
click at [990, 620] on span "Cerrar" at bounding box center [984, 622] width 29 height 11
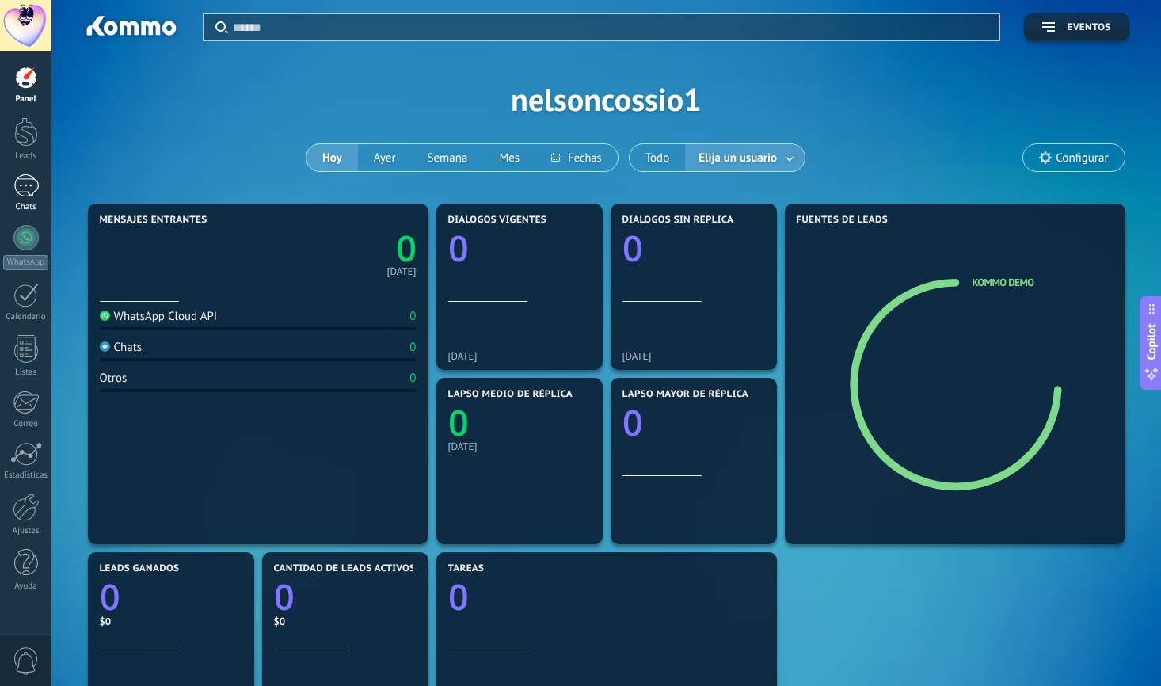
scroll to position [3, 0]
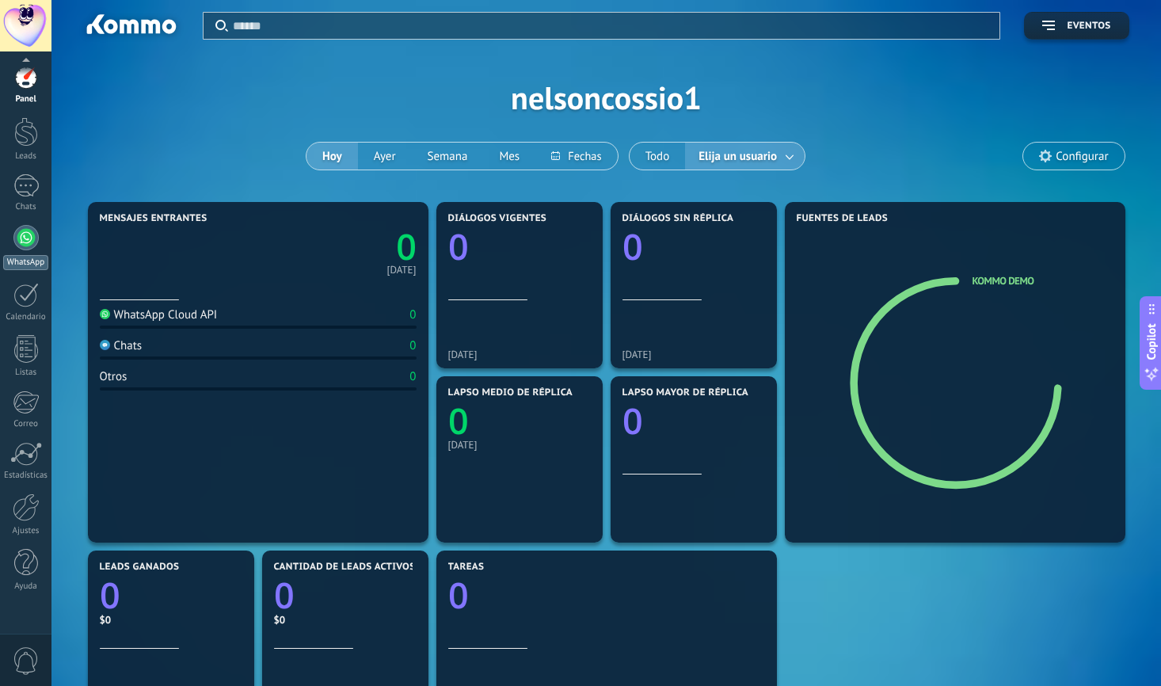
click at [25, 236] on div at bounding box center [25, 237] width 25 height 25
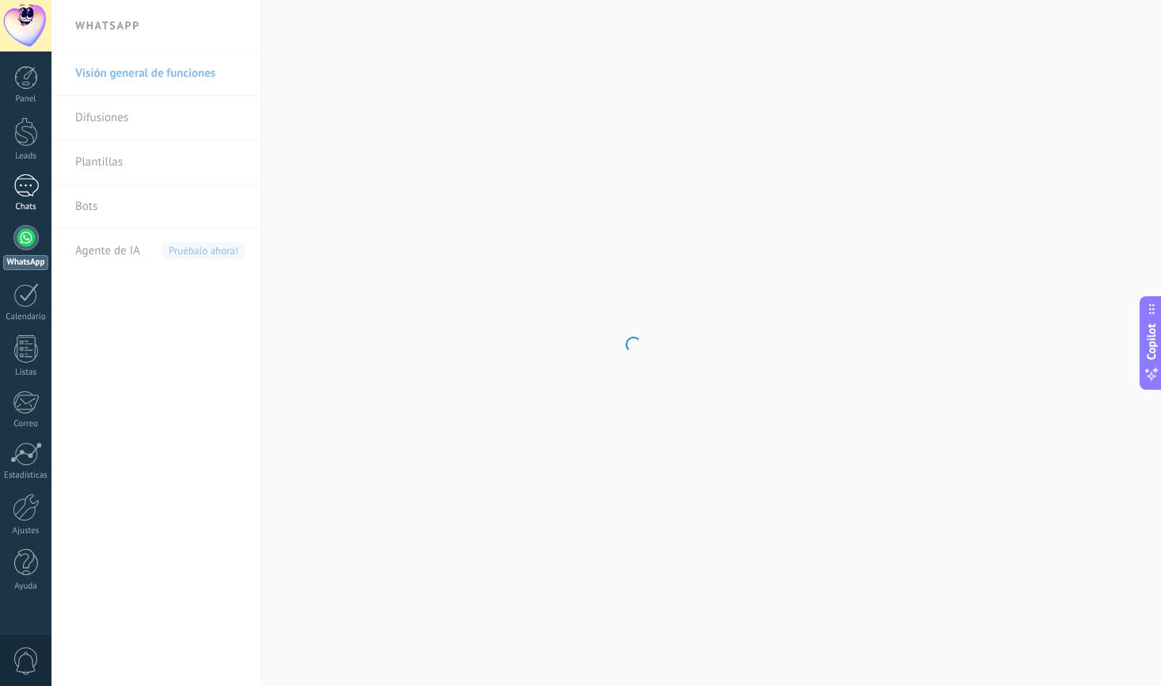
click at [30, 189] on div at bounding box center [25, 185] width 25 height 23
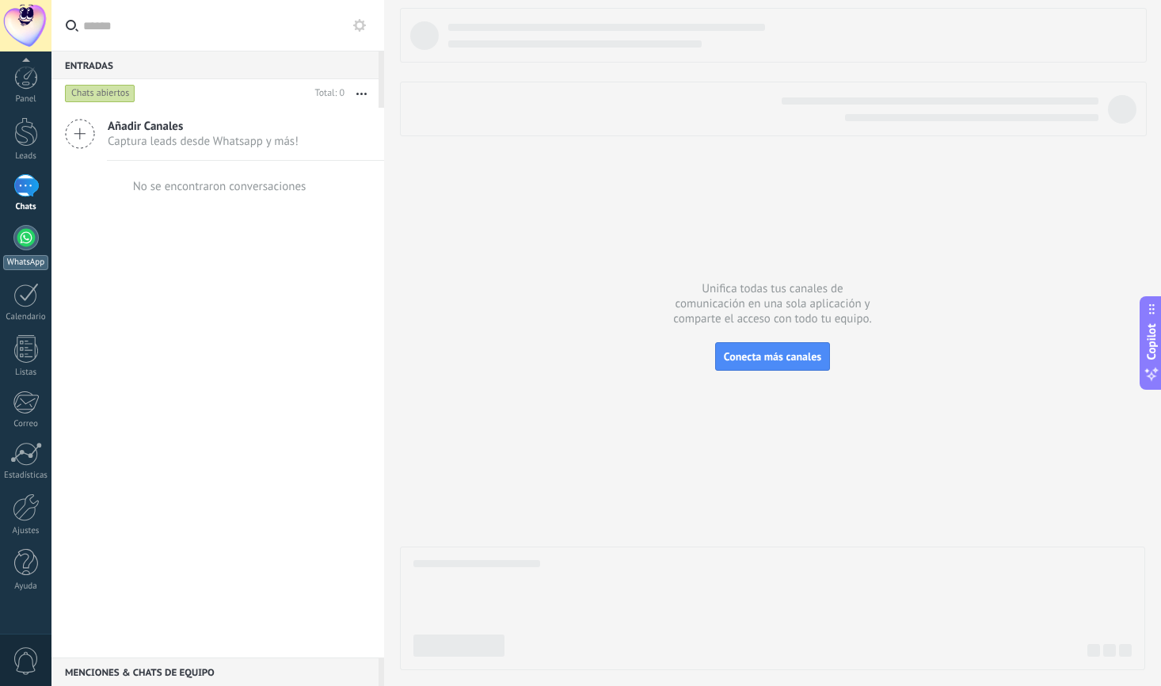
click at [29, 243] on div at bounding box center [25, 237] width 25 height 25
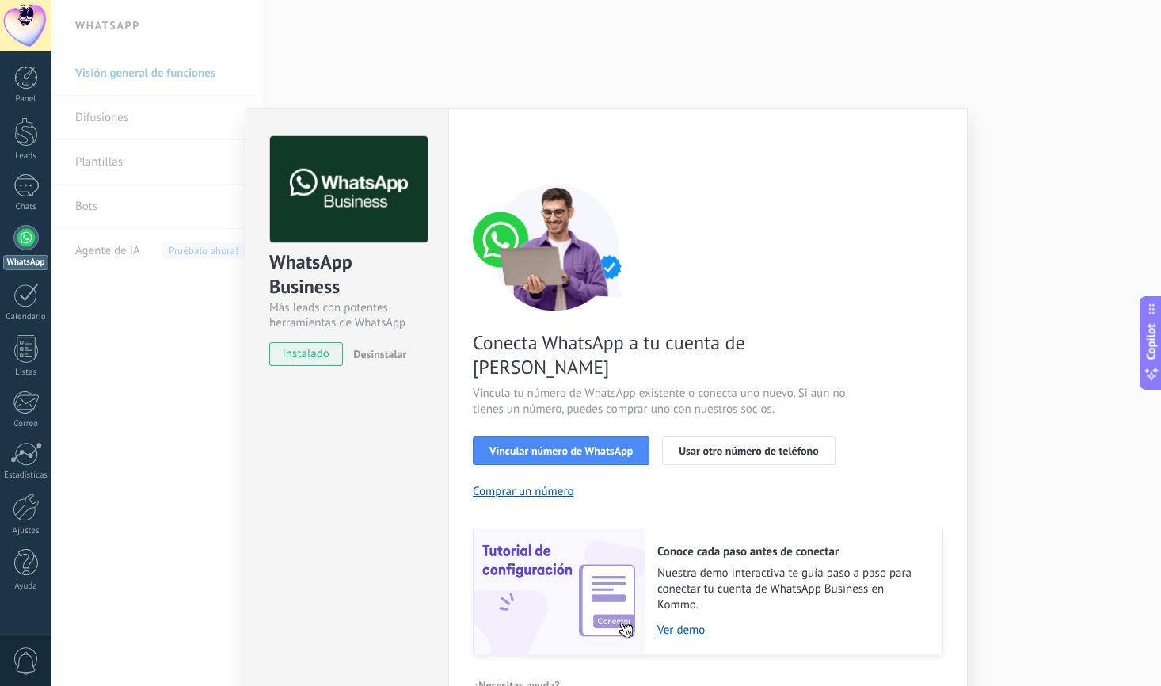
scroll to position [14, 0]
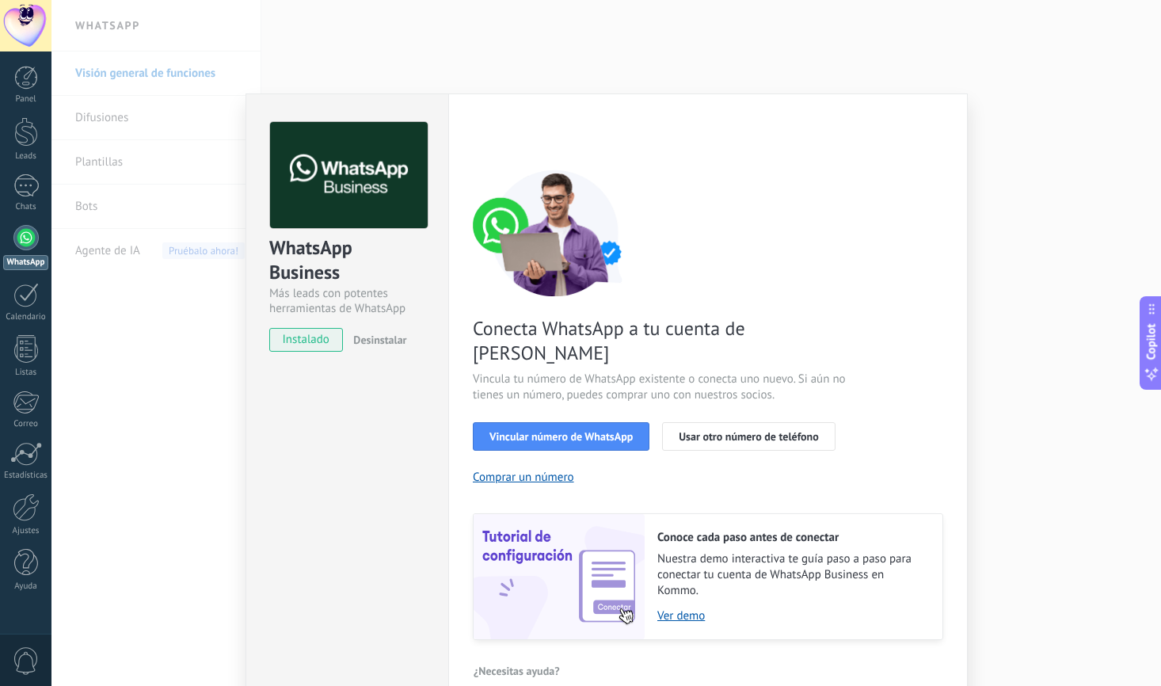
click at [377, 331] on button "Desinstalar" at bounding box center [376, 340] width 59 height 24
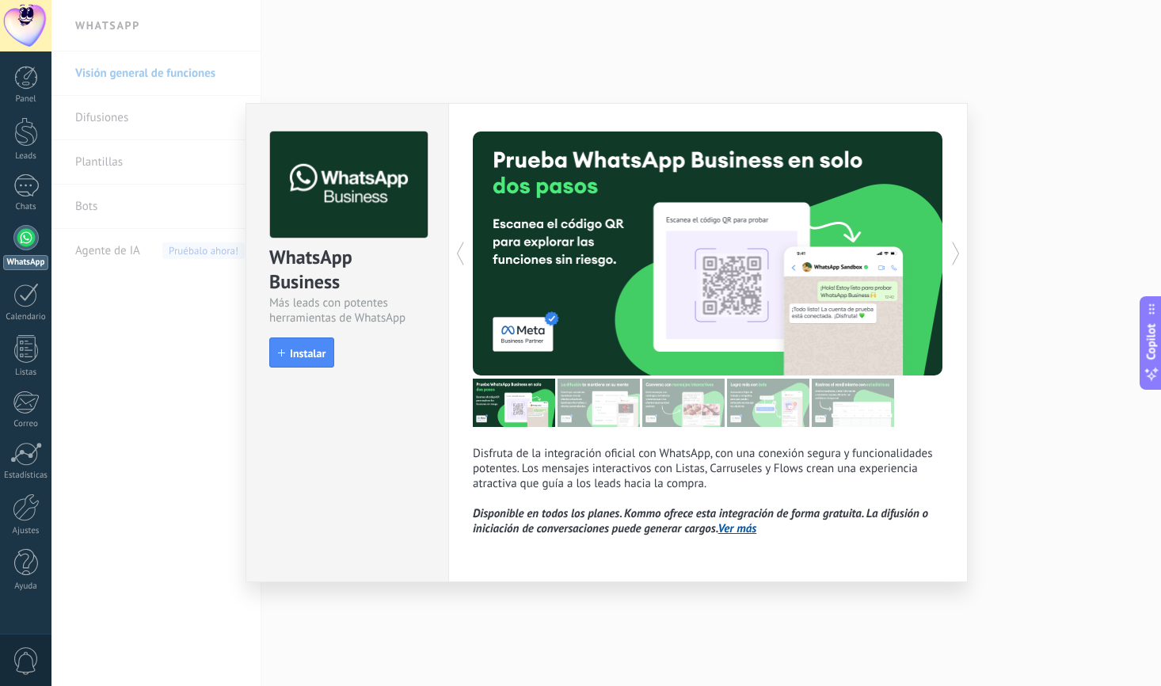
scroll to position [0, 0]
